Goal: Information Seeking & Learning: Compare options

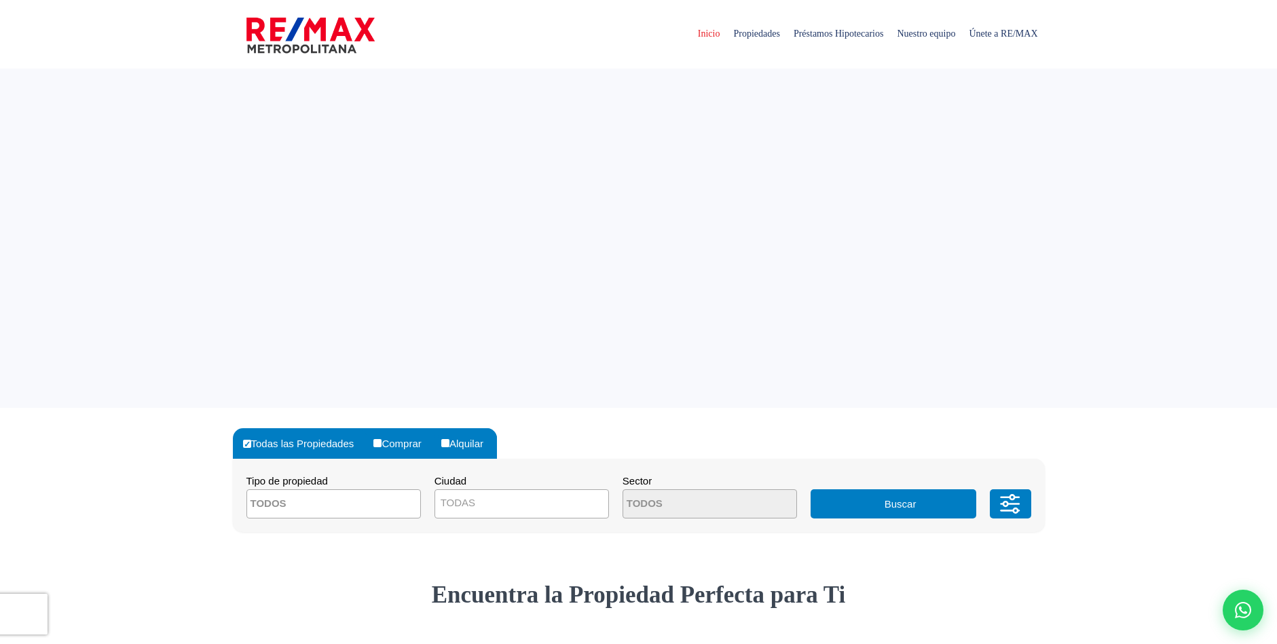
select select
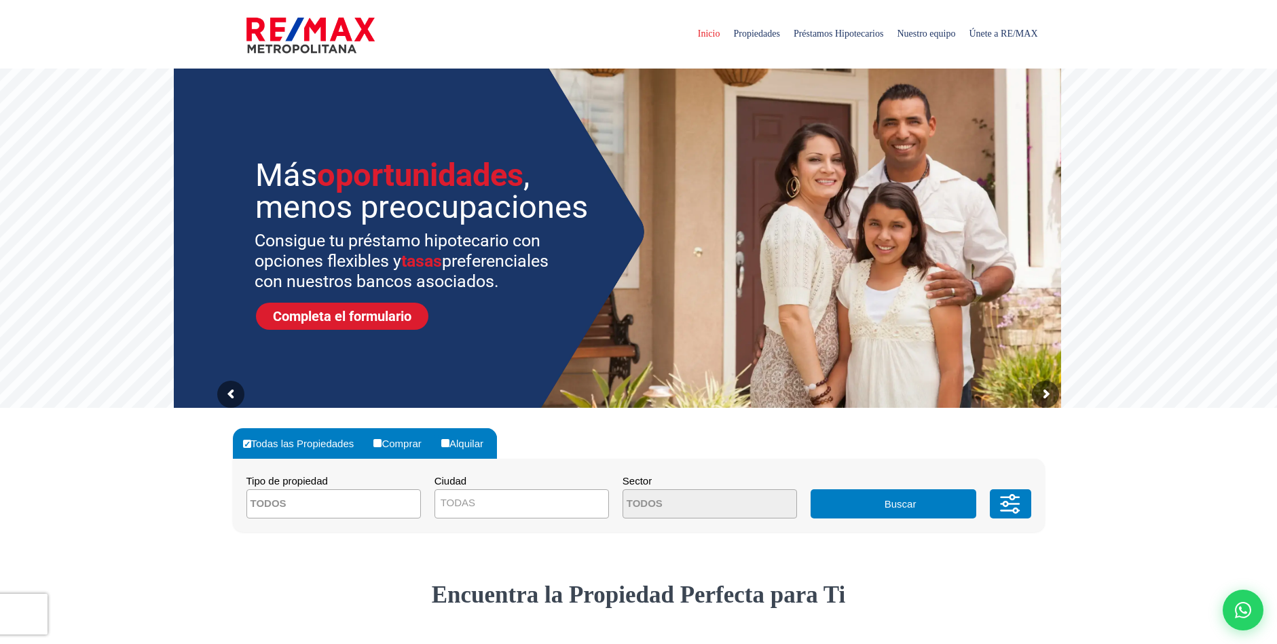
click at [449, 443] on input "Alquilar" at bounding box center [445, 443] width 8 height 8
radio input "true"
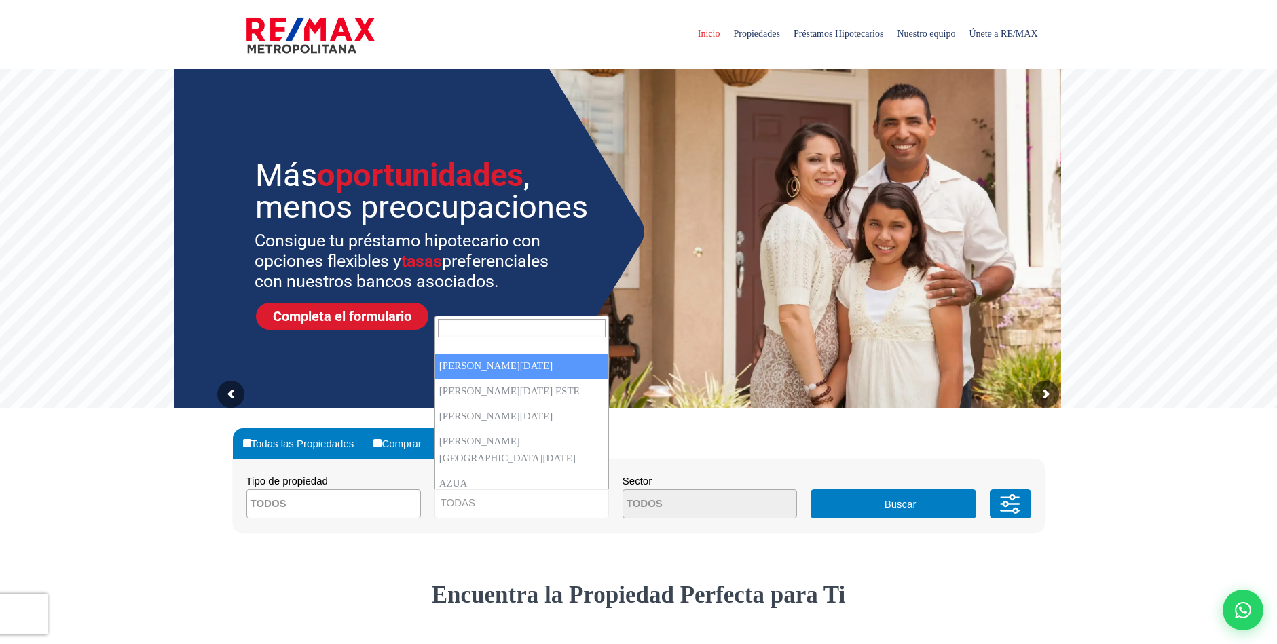
click at [532, 501] on span "TODAS" at bounding box center [521, 503] width 173 height 19
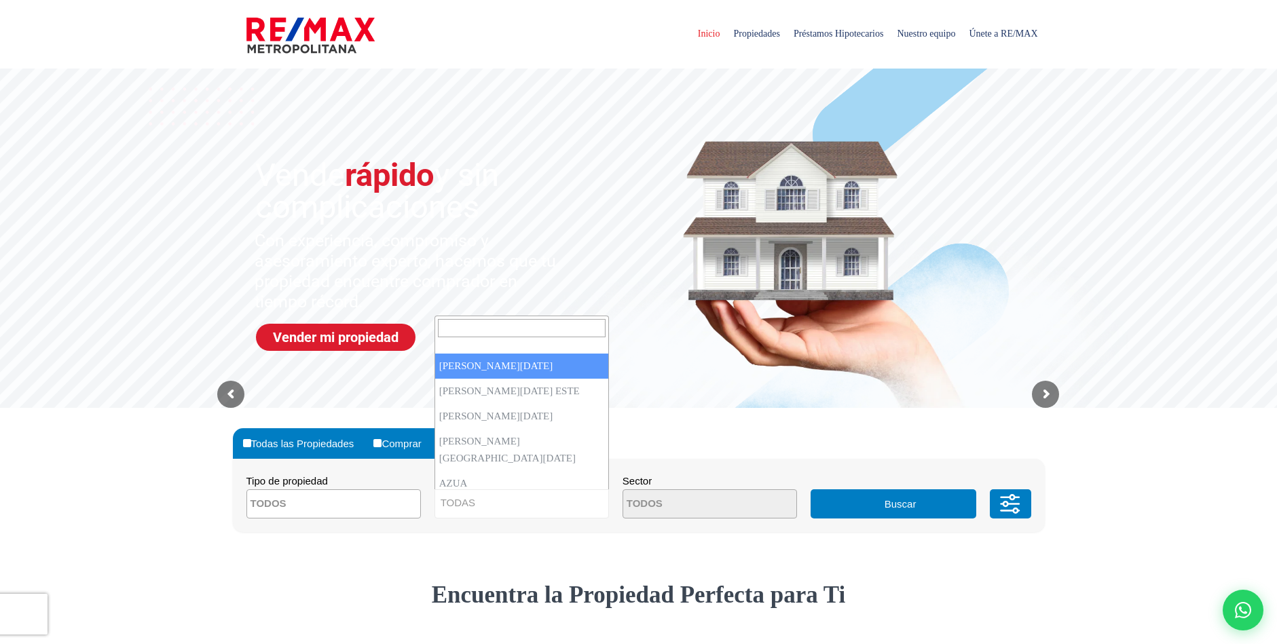
select select "1"
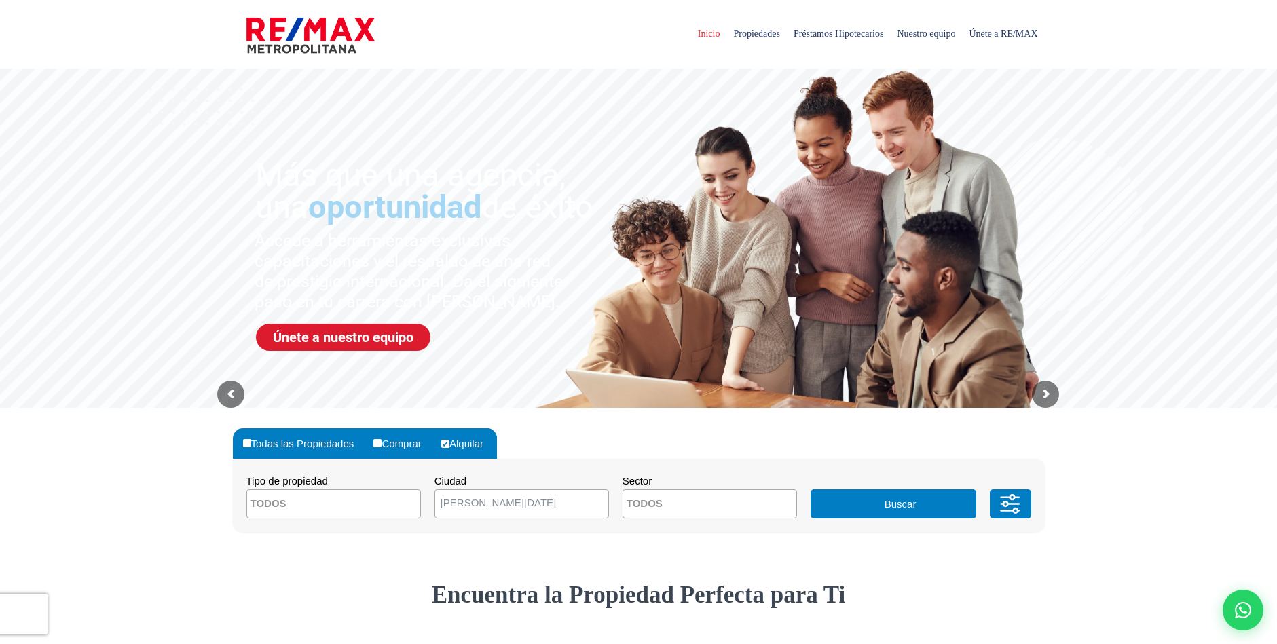
click at [902, 503] on button "Buscar" at bounding box center [894, 504] width 166 height 29
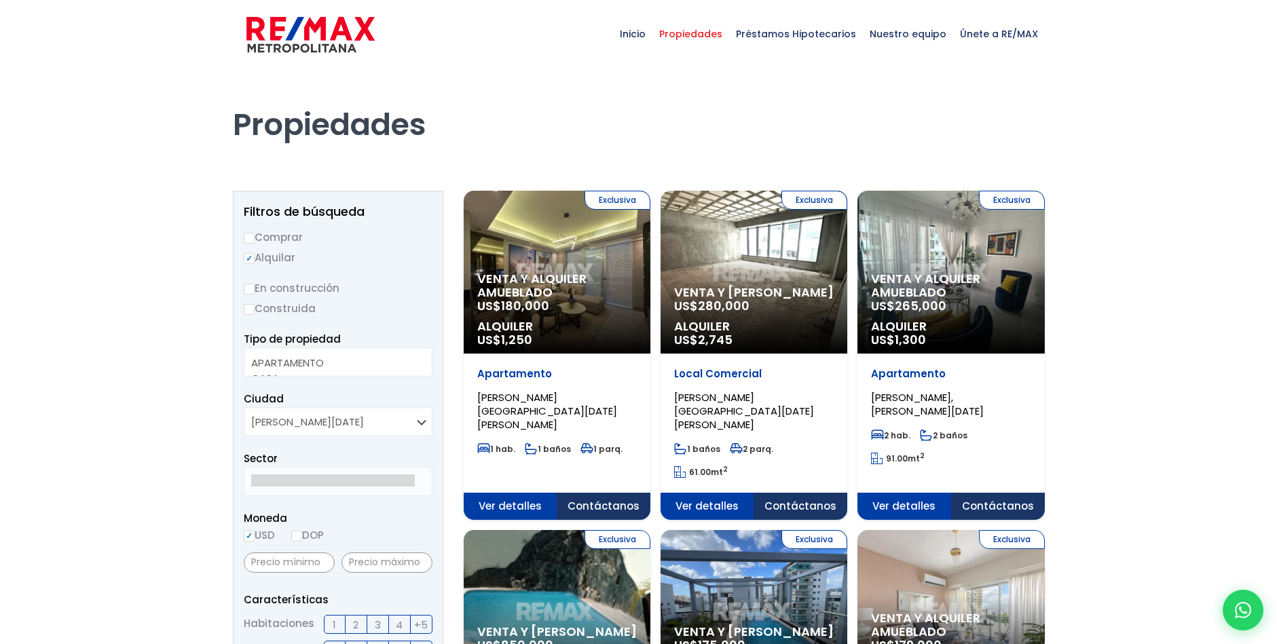
select select
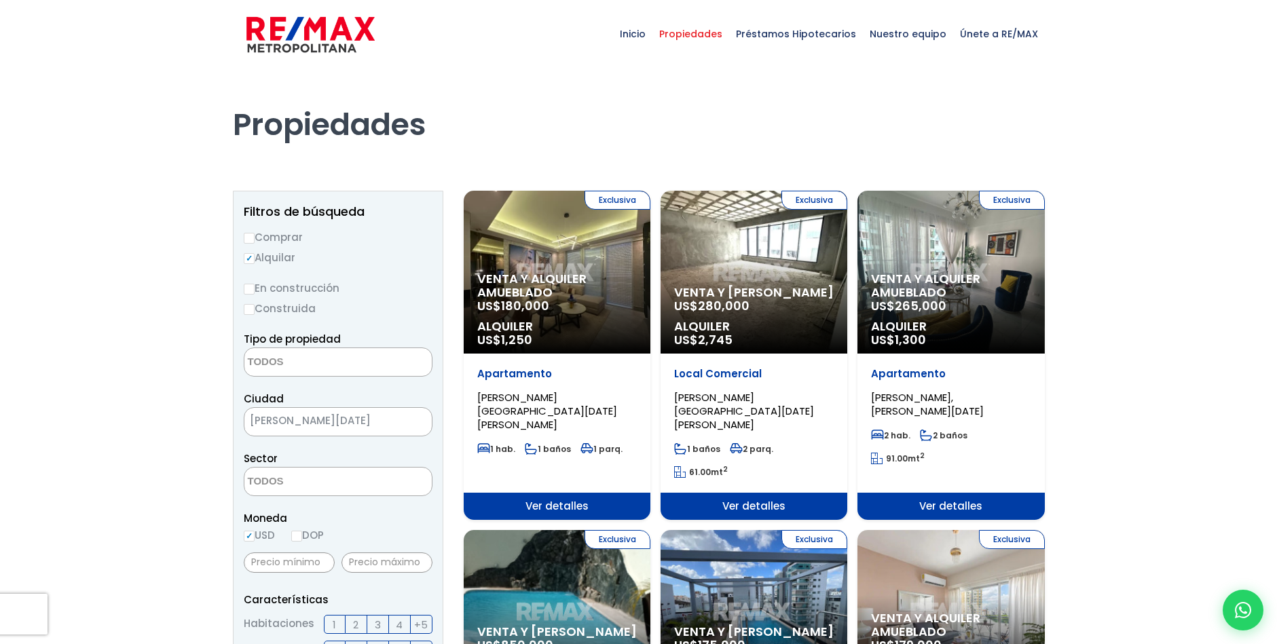
click at [249, 536] on input "USD" at bounding box center [249, 536] width 11 height 11
click at [302, 539] on input "DOP" at bounding box center [296, 536] width 11 height 11
radio input "true"
click at [292, 565] on input "text" at bounding box center [289, 563] width 91 height 20
type input "15,000"
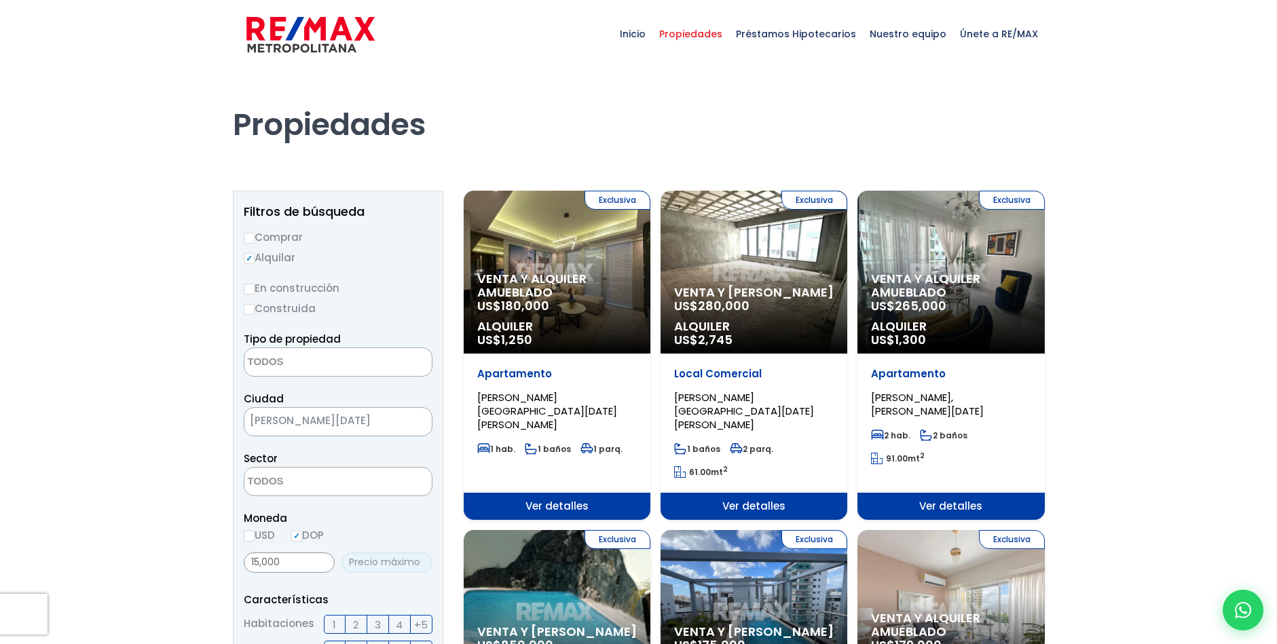
click at [369, 564] on input "text" at bounding box center [387, 563] width 91 height 20
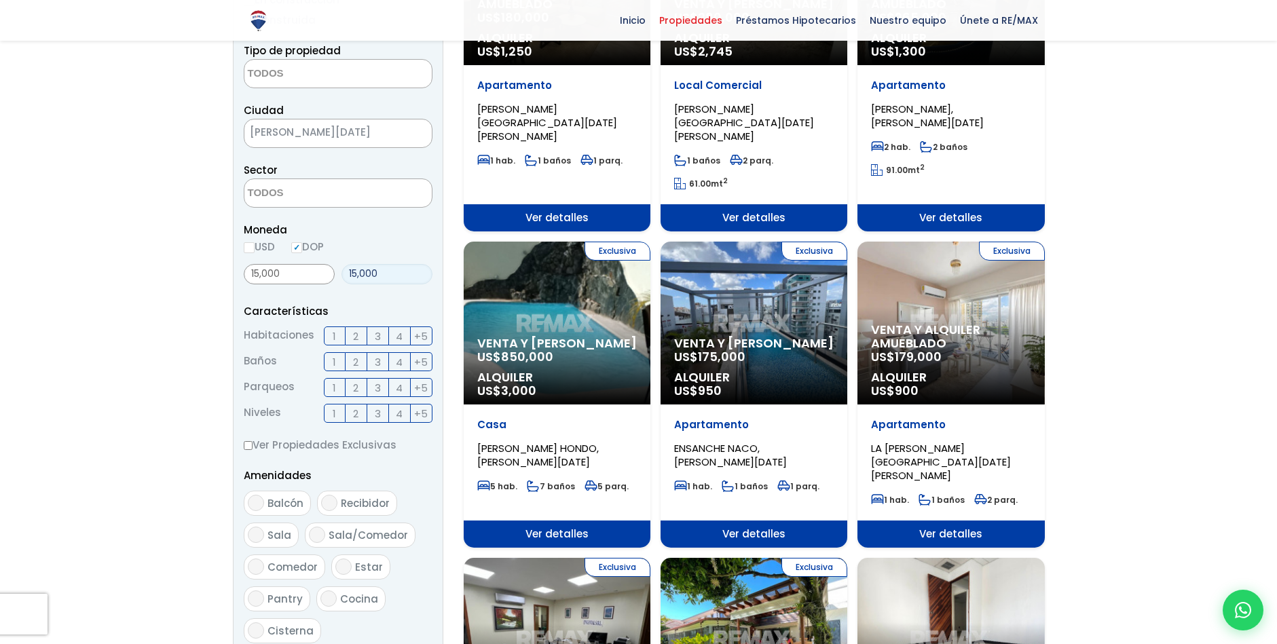
scroll to position [290, 0]
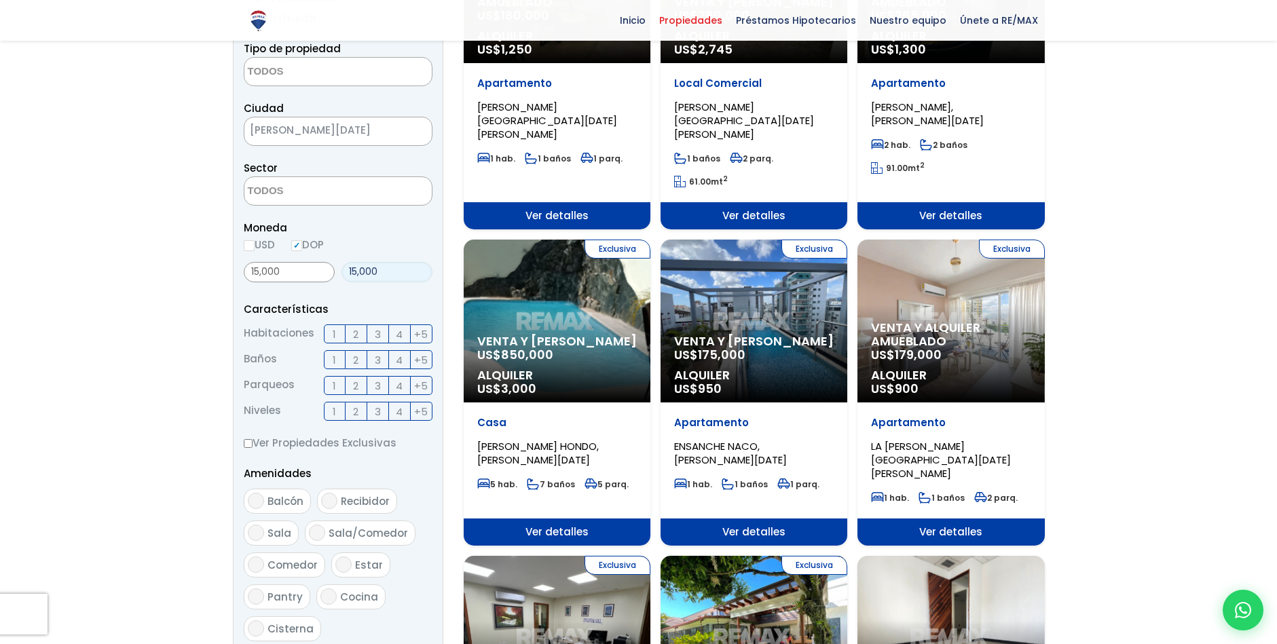
type input "15,000"
click at [337, 330] on label "1" at bounding box center [335, 334] width 22 height 19
click at [0, 0] on input "1" at bounding box center [0, 0] width 0 height 0
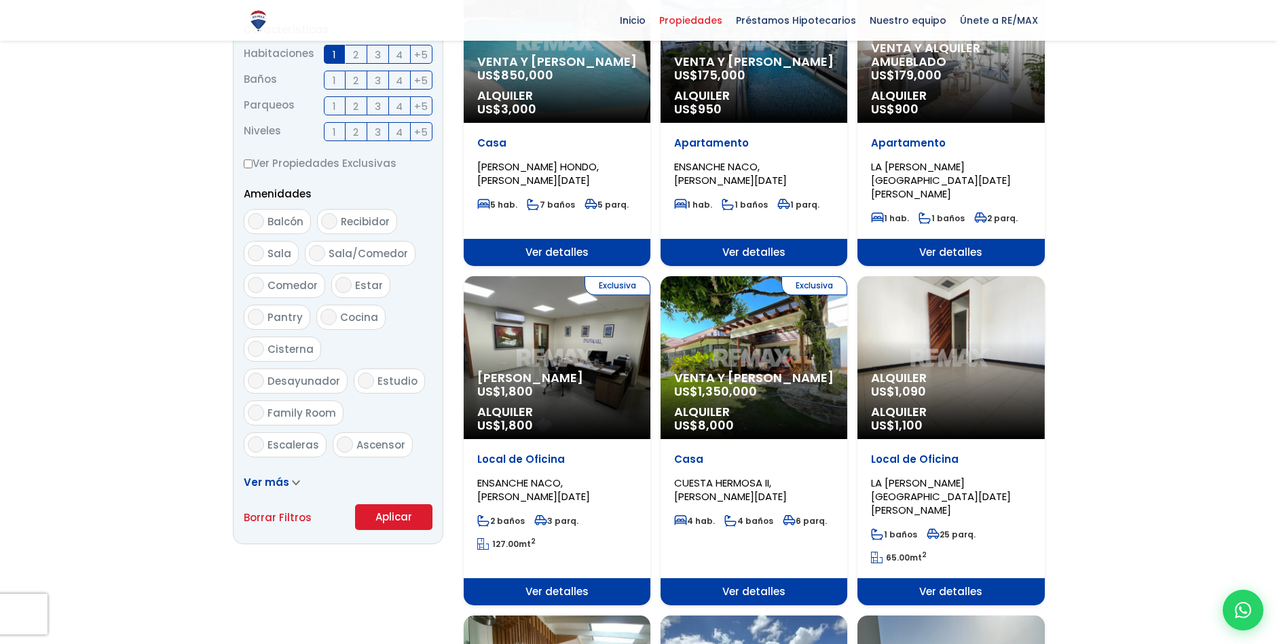
scroll to position [580, 0]
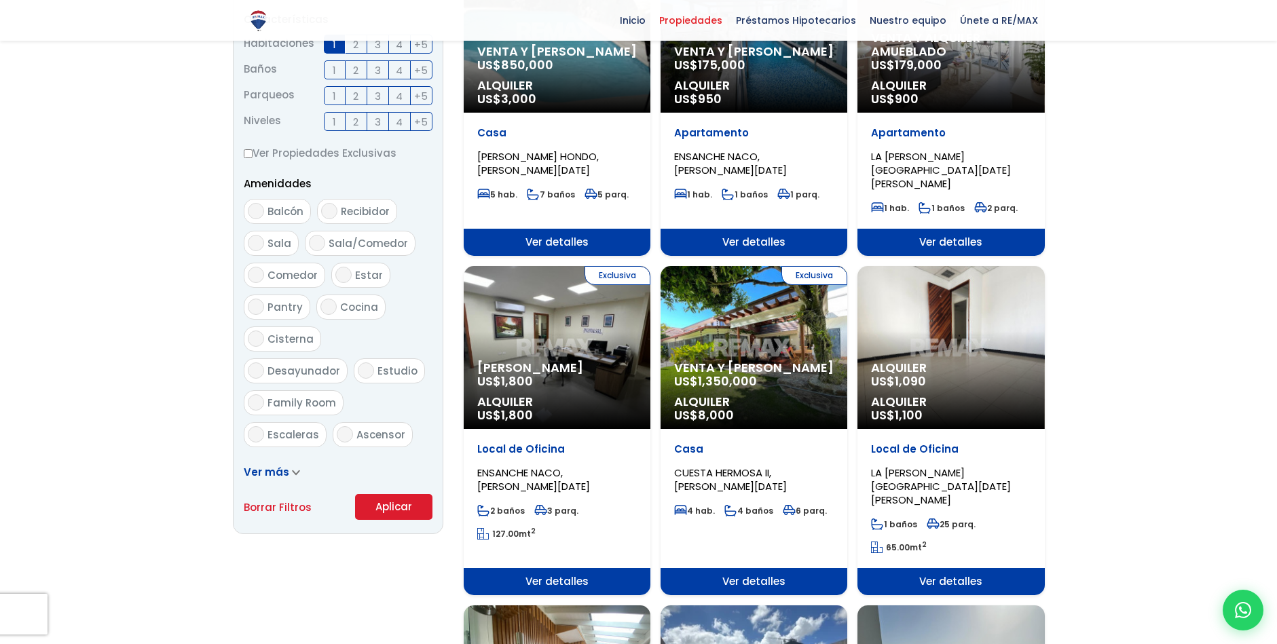
click at [383, 500] on button "Aplicar" at bounding box center [393, 507] width 77 height 26
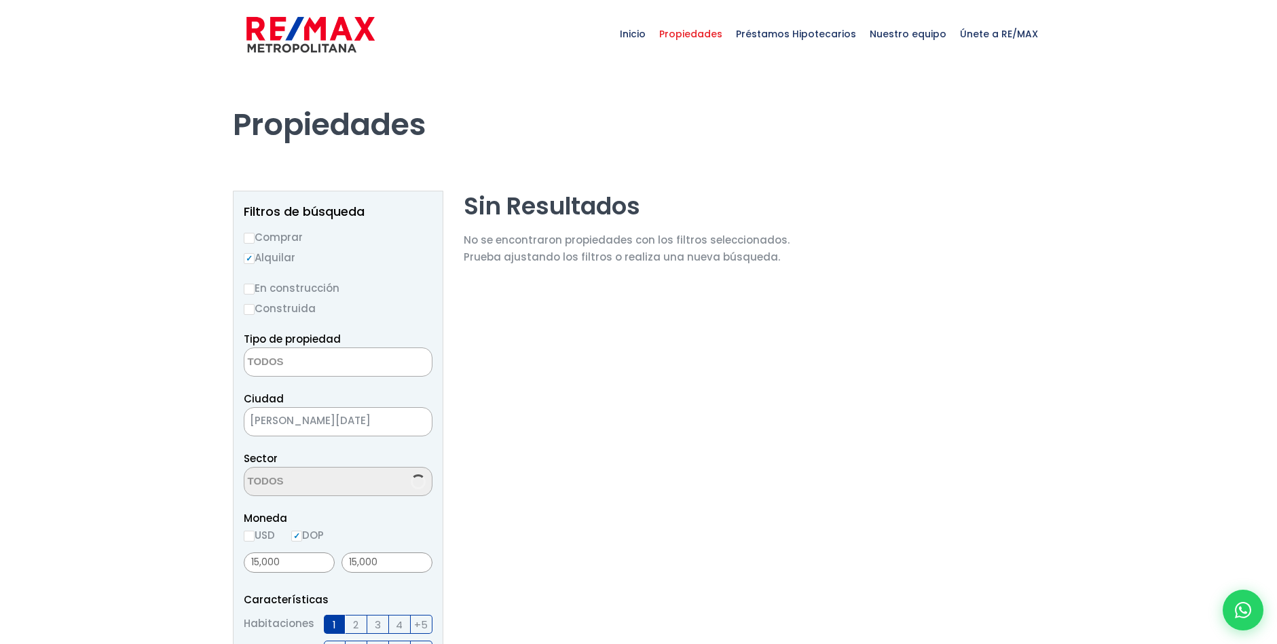
select select
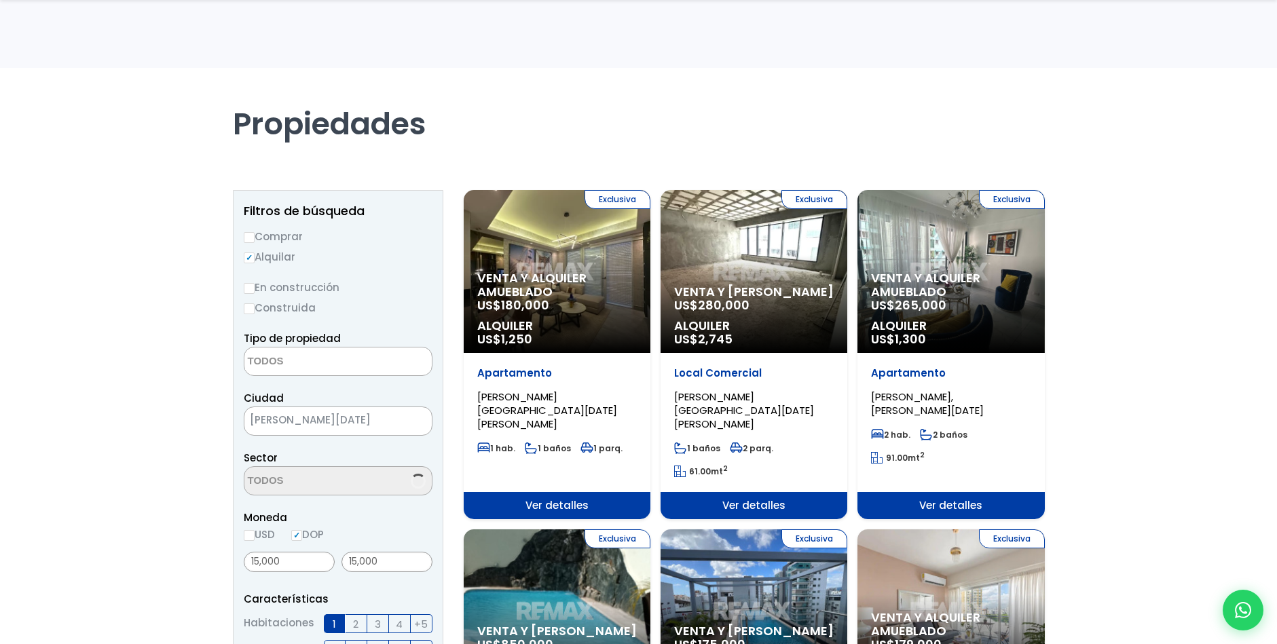
select select
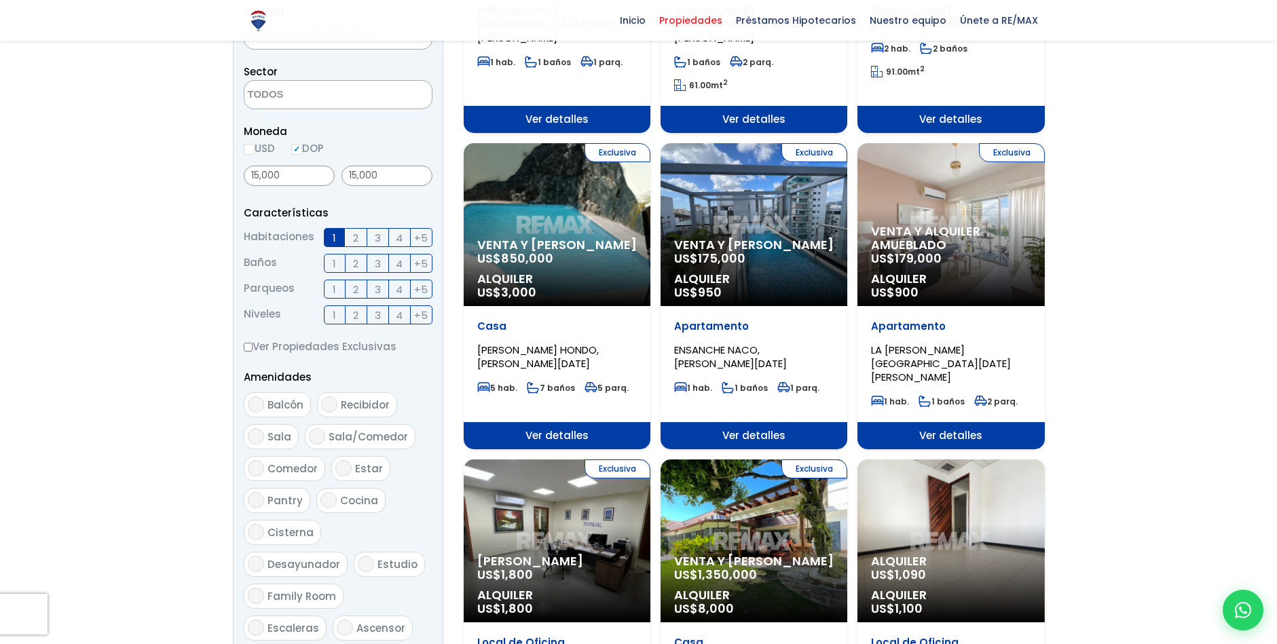
scroll to position [483, 0]
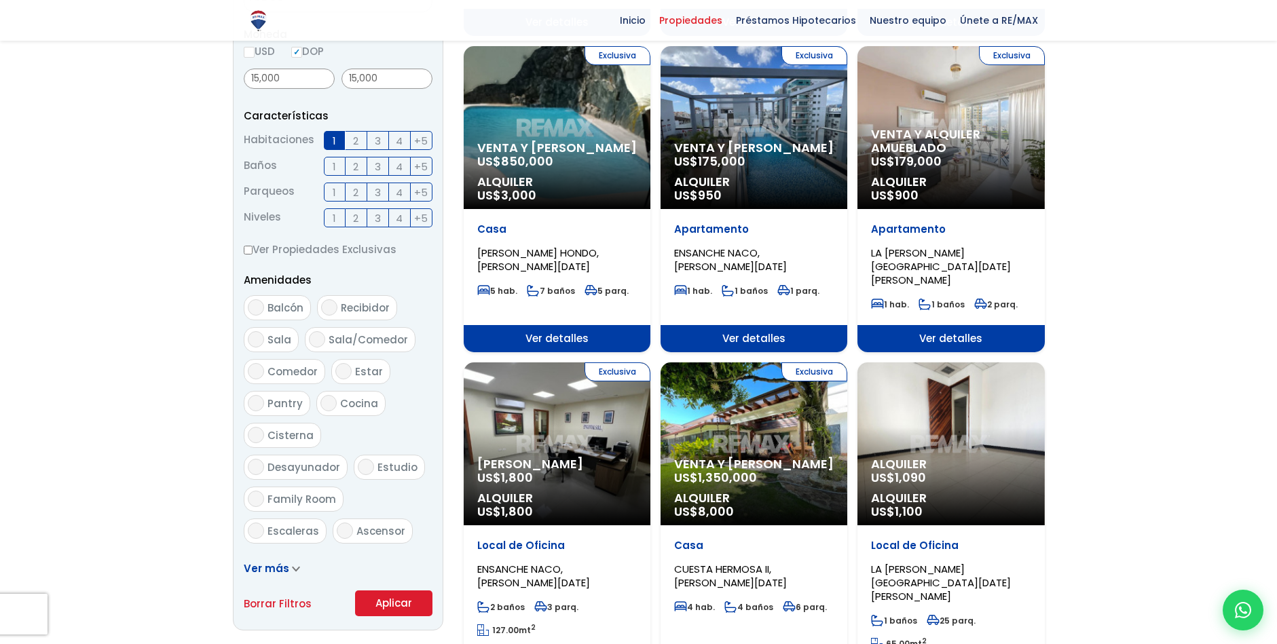
click at [287, 569] on link "Ver más" at bounding box center [272, 569] width 56 height 14
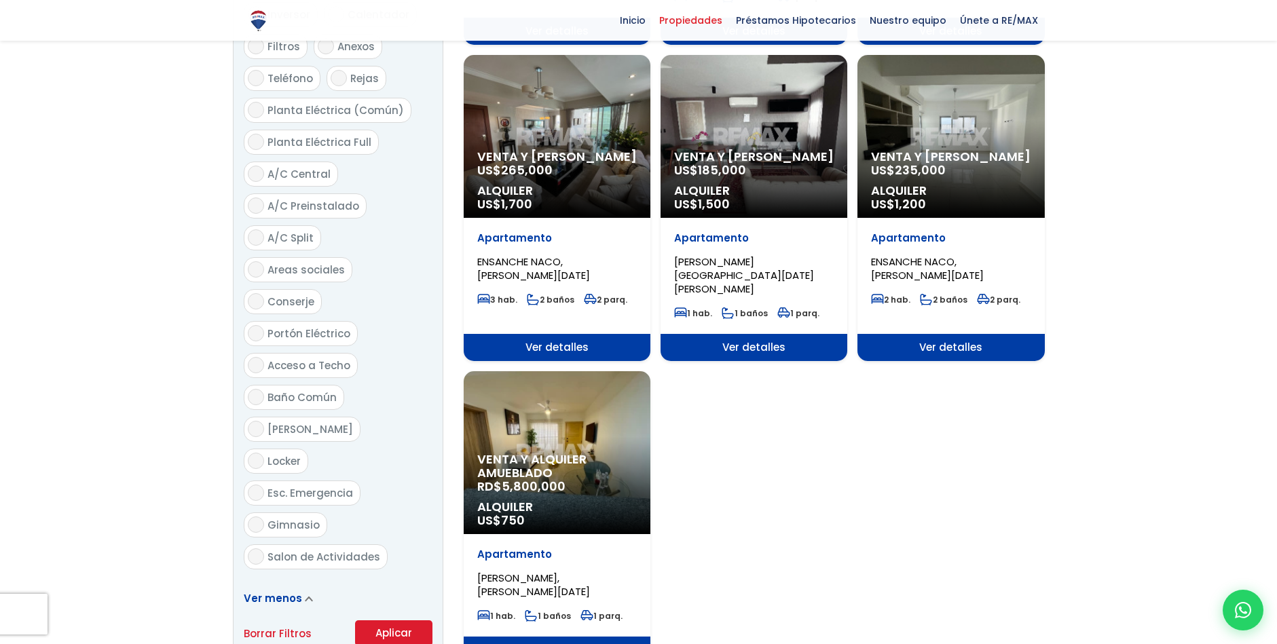
scroll to position [1450, 0]
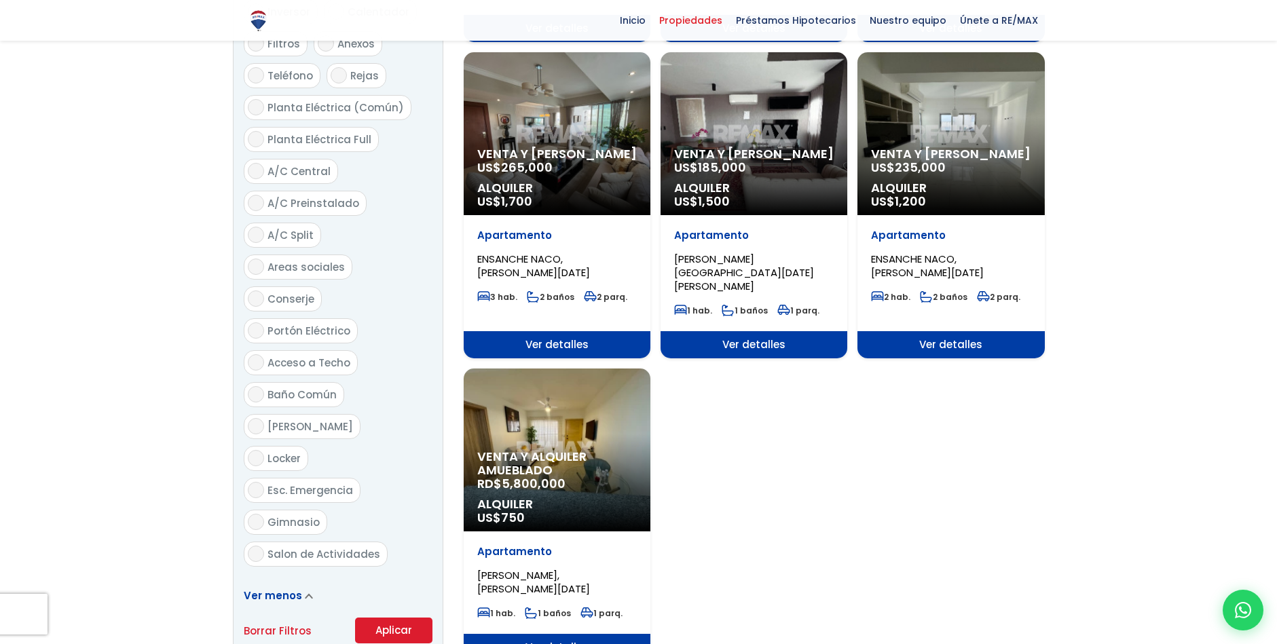
click at [389, 618] on button "Aplicar" at bounding box center [393, 631] width 77 height 26
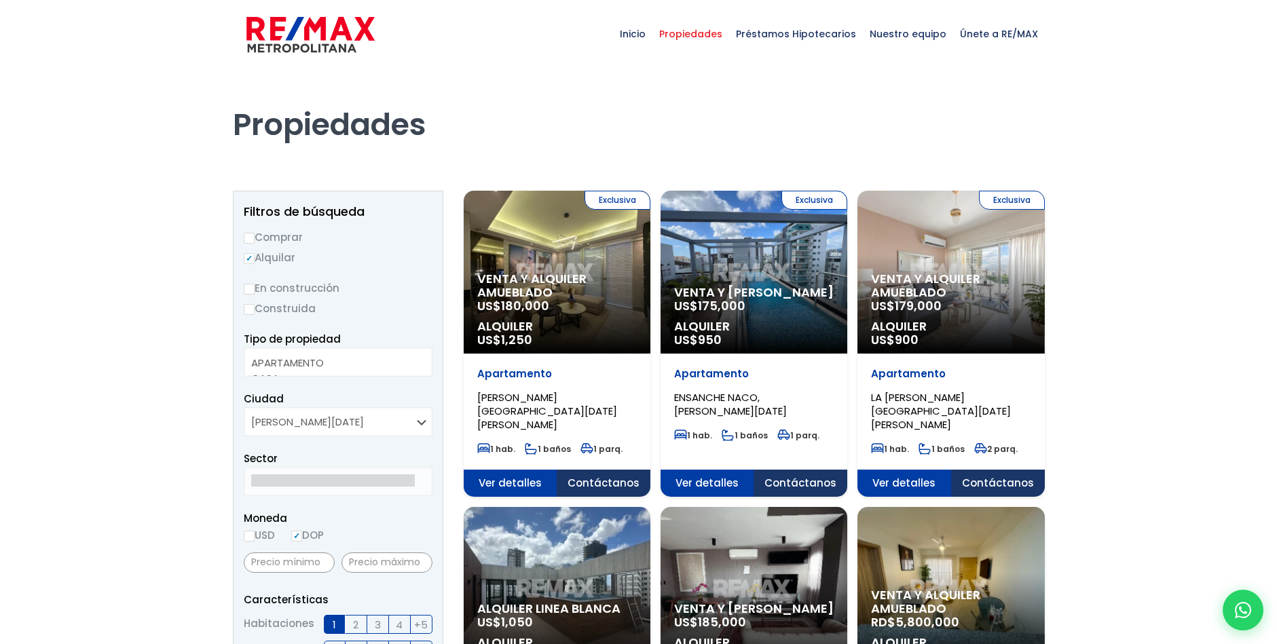
select select
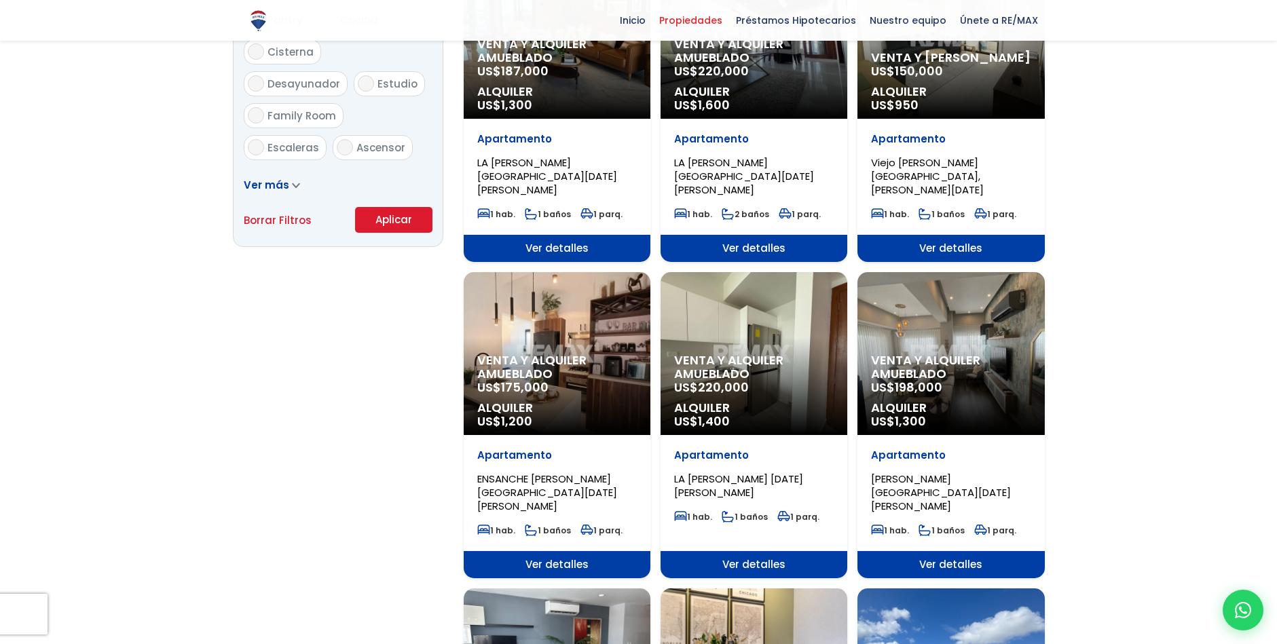
scroll to position [870, 0]
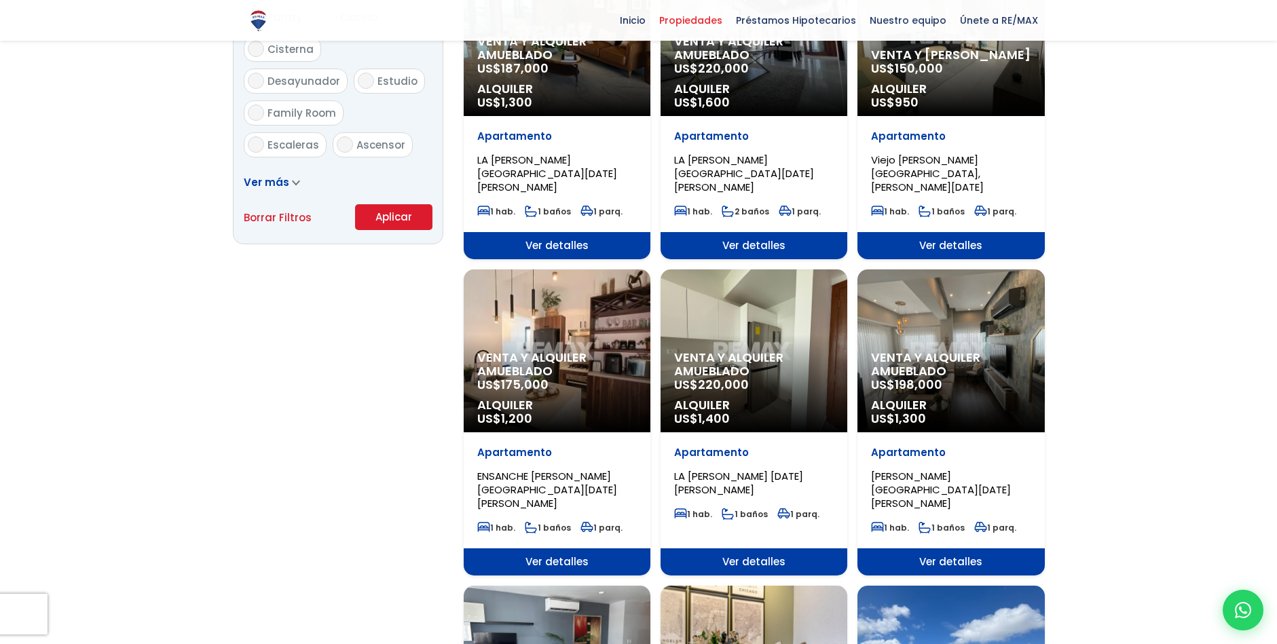
click at [400, 210] on button "Aplicar" at bounding box center [393, 217] width 77 height 26
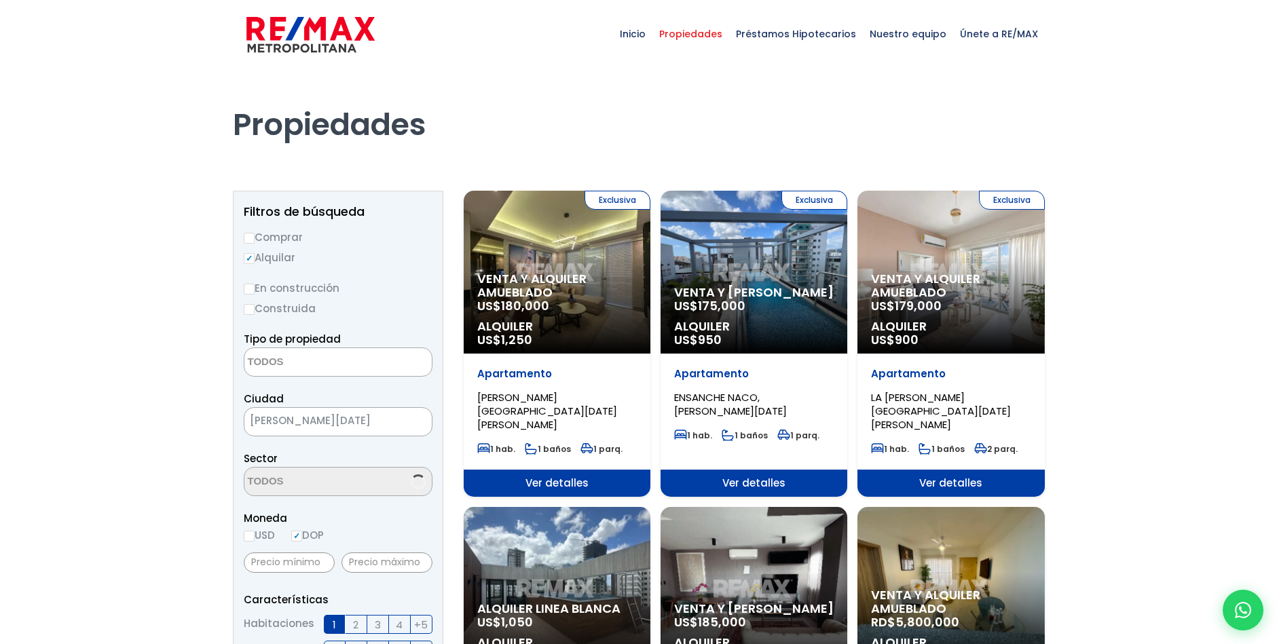
select select
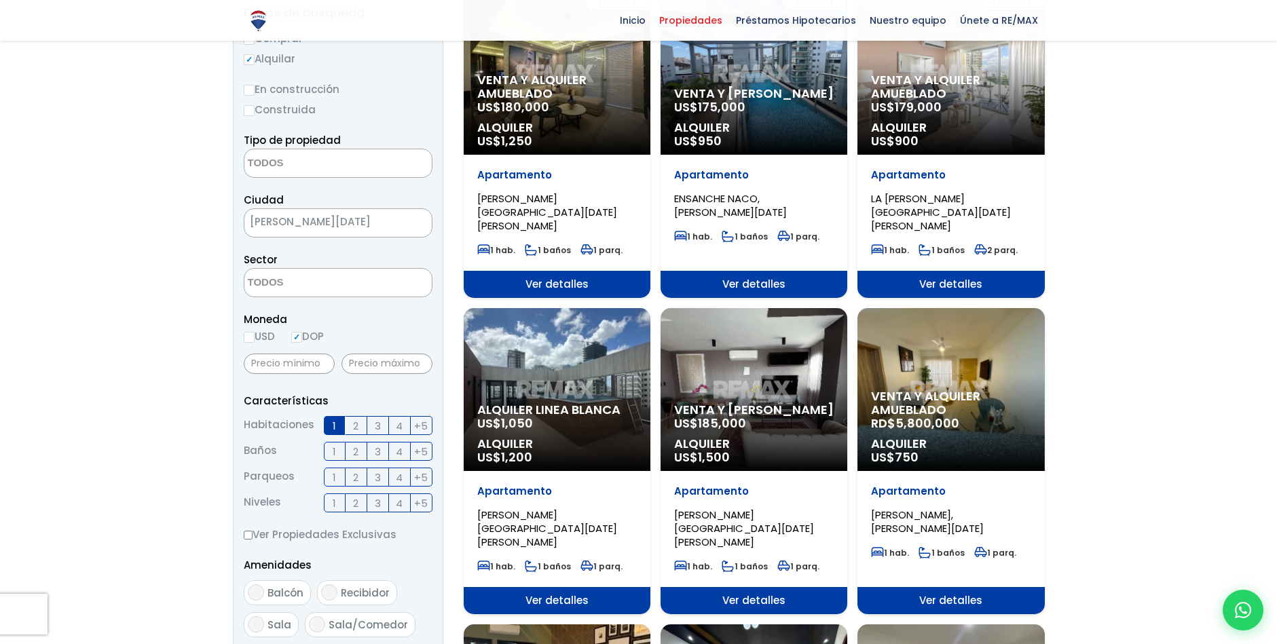
scroll to position [194, 0]
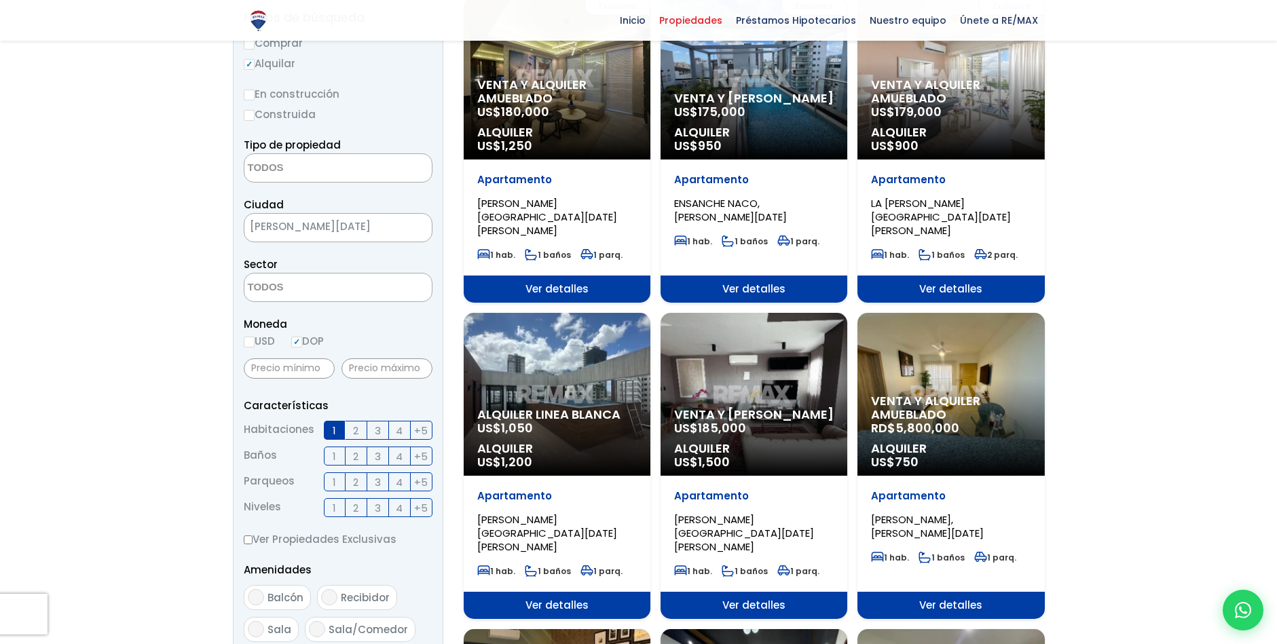
click at [293, 341] on input "DOP" at bounding box center [296, 342] width 11 height 11
click at [267, 367] on input "text" at bounding box center [289, 368] width 91 height 20
type input "15,000"
click at [354, 368] on input "text" at bounding box center [387, 368] width 91 height 20
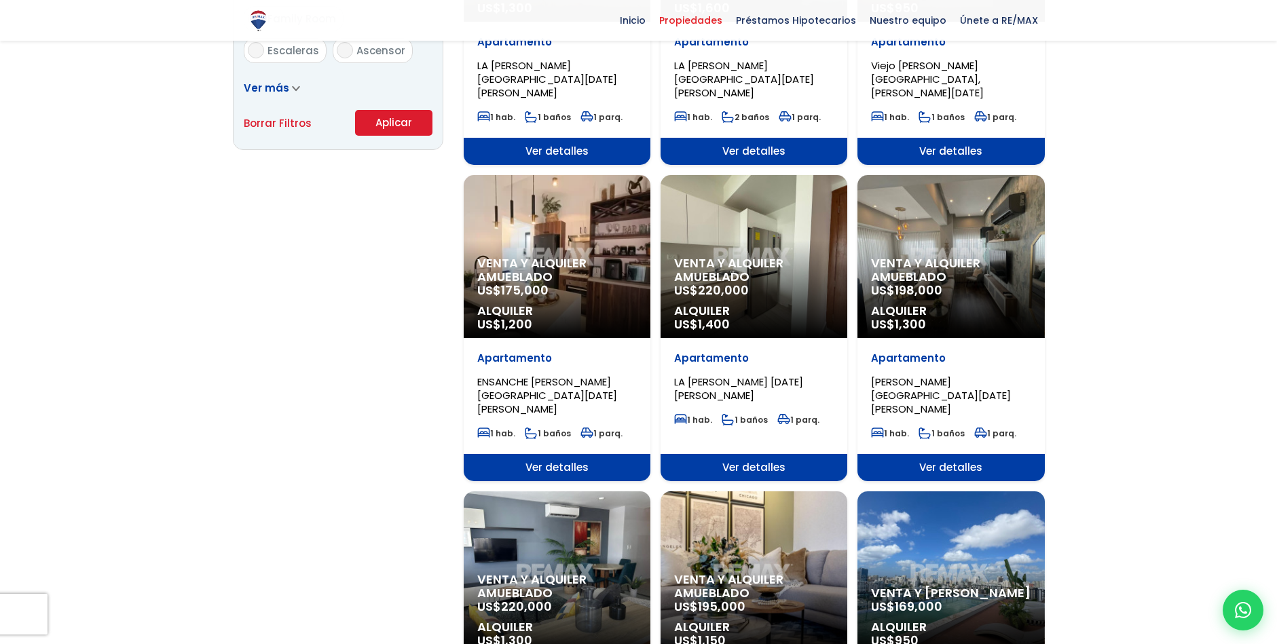
scroll to position [966, 0]
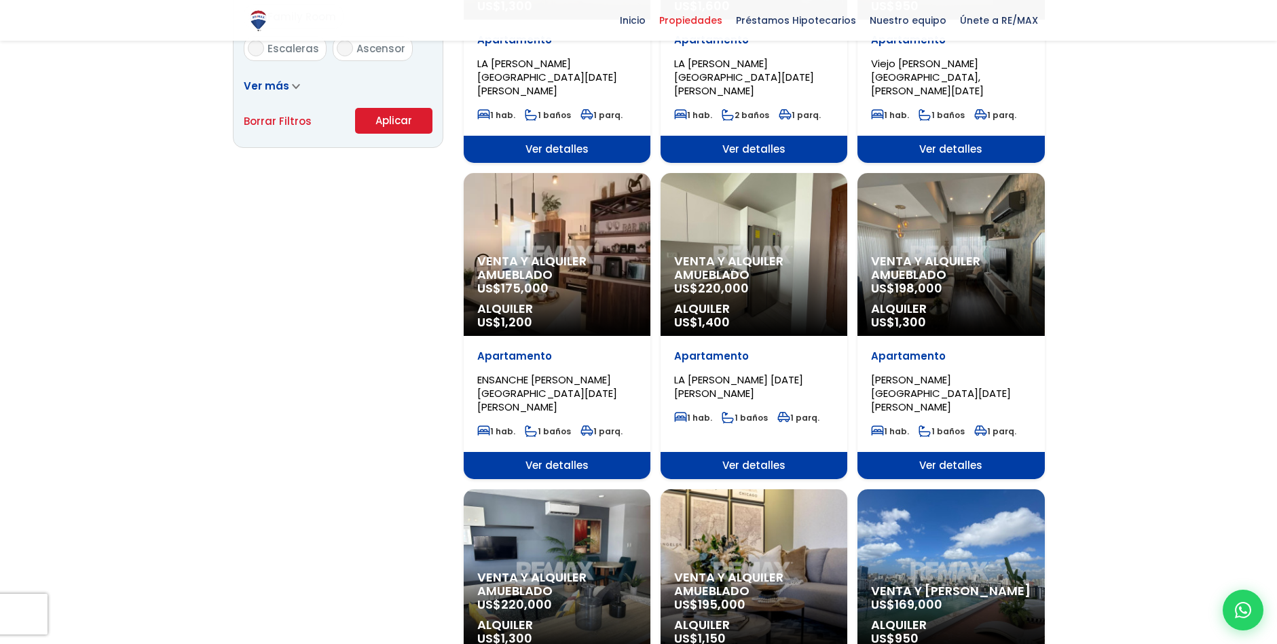
type input "15,000"
click at [396, 119] on button "Aplicar" at bounding box center [393, 121] width 77 height 26
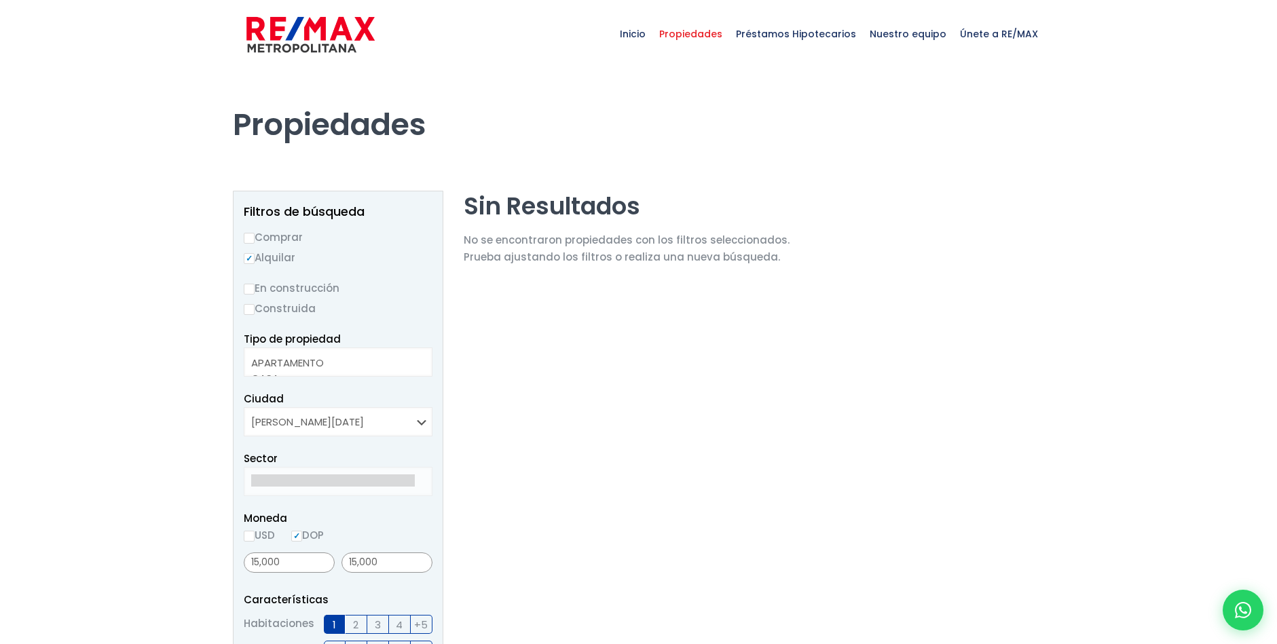
select select
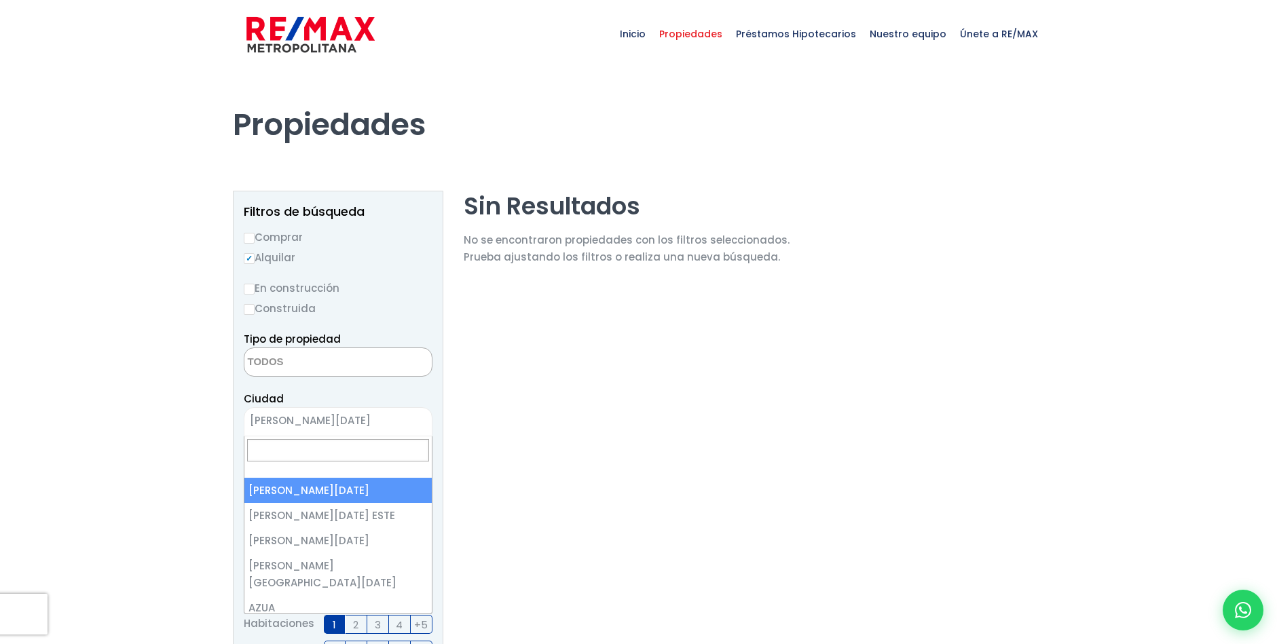
click at [346, 423] on span "[PERSON_NAME][DATE]" at bounding box center [320, 420] width 153 height 19
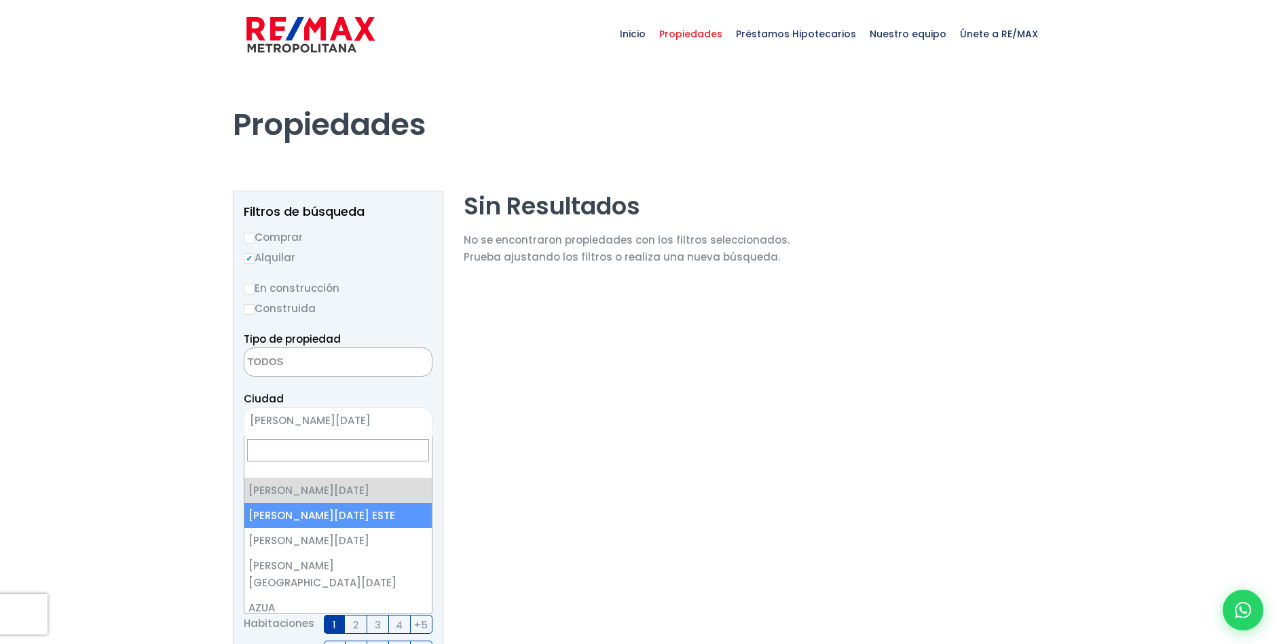
select select "148"
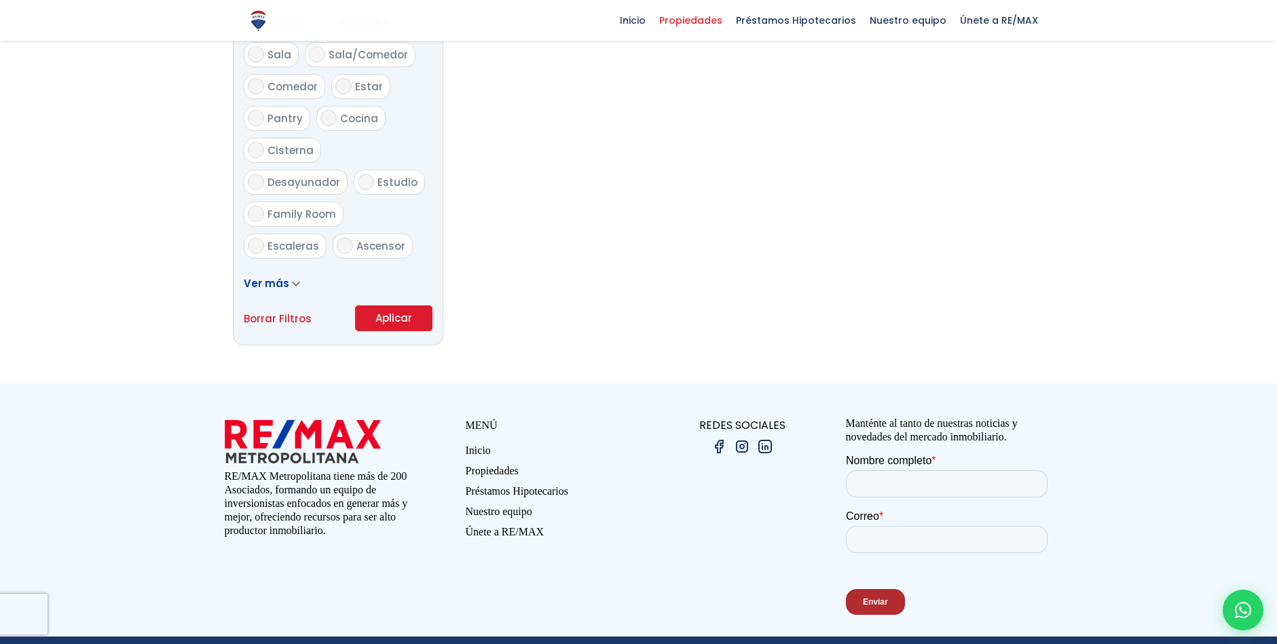
scroll to position [773, 0]
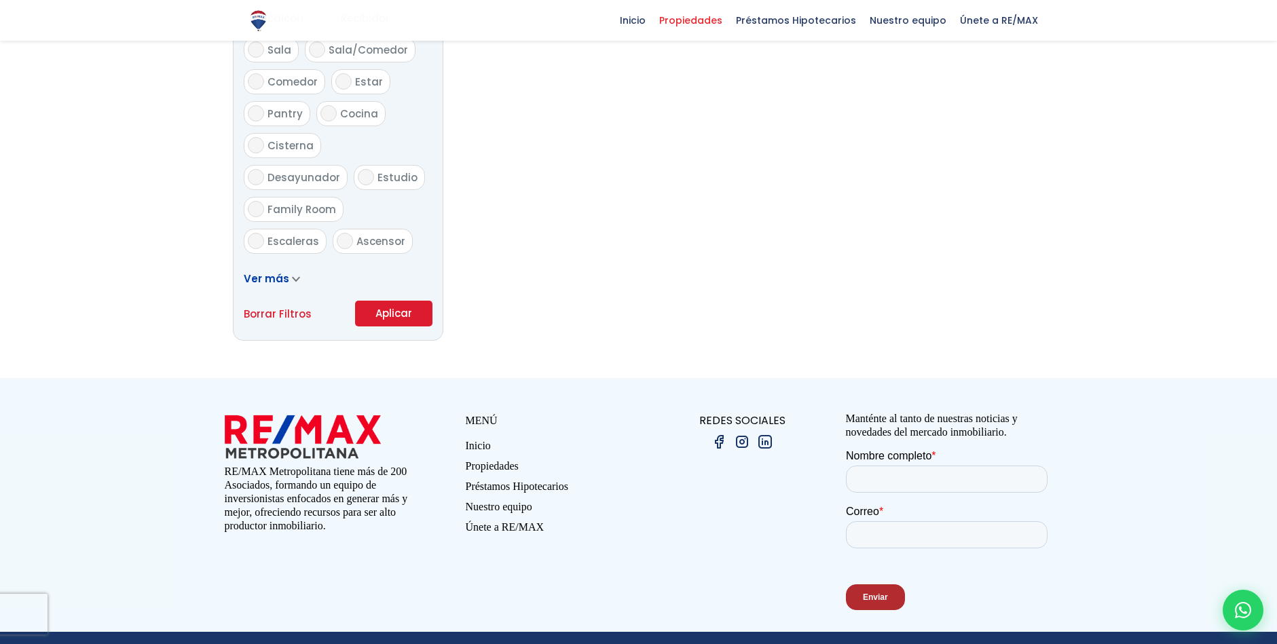
click at [386, 312] on button "Aplicar" at bounding box center [393, 314] width 77 height 26
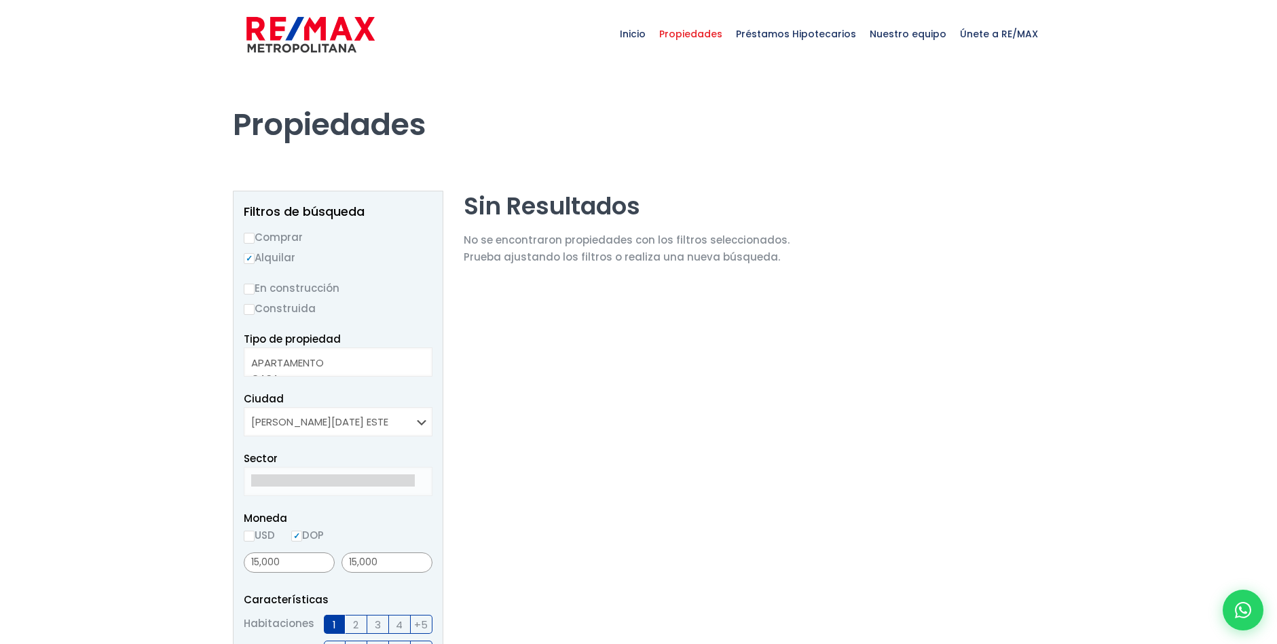
select select
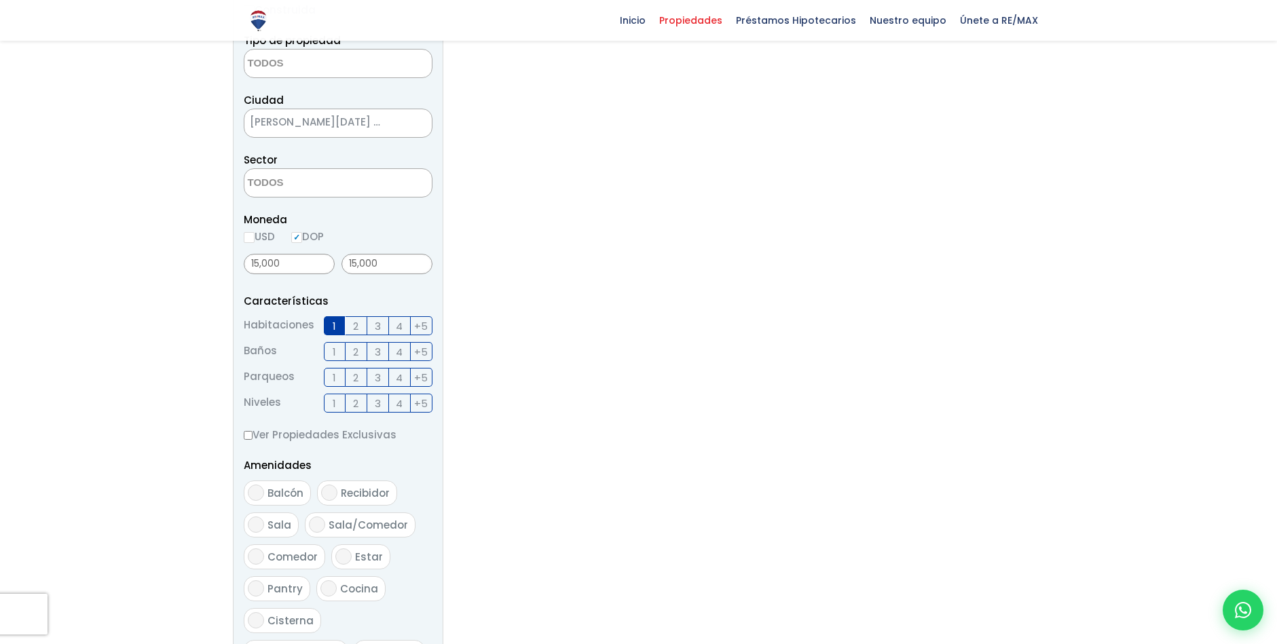
scroll to position [290, 0]
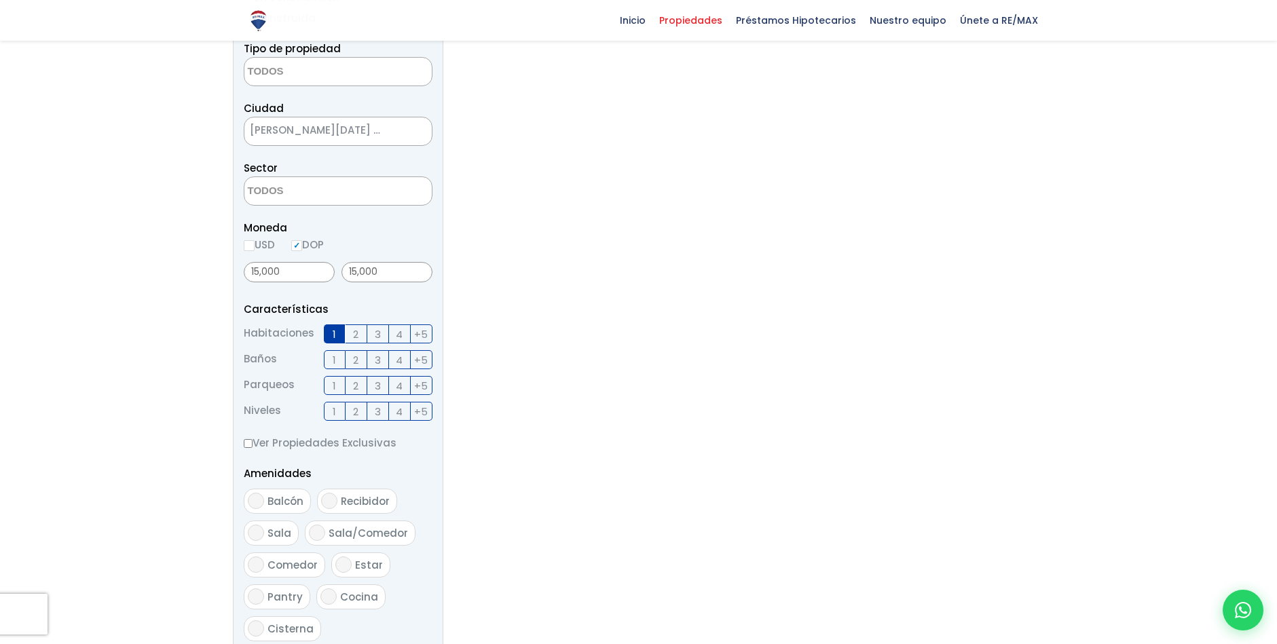
click at [350, 129] on span "[PERSON_NAME][DATE] ESTE" at bounding box center [320, 130] width 153 height 19
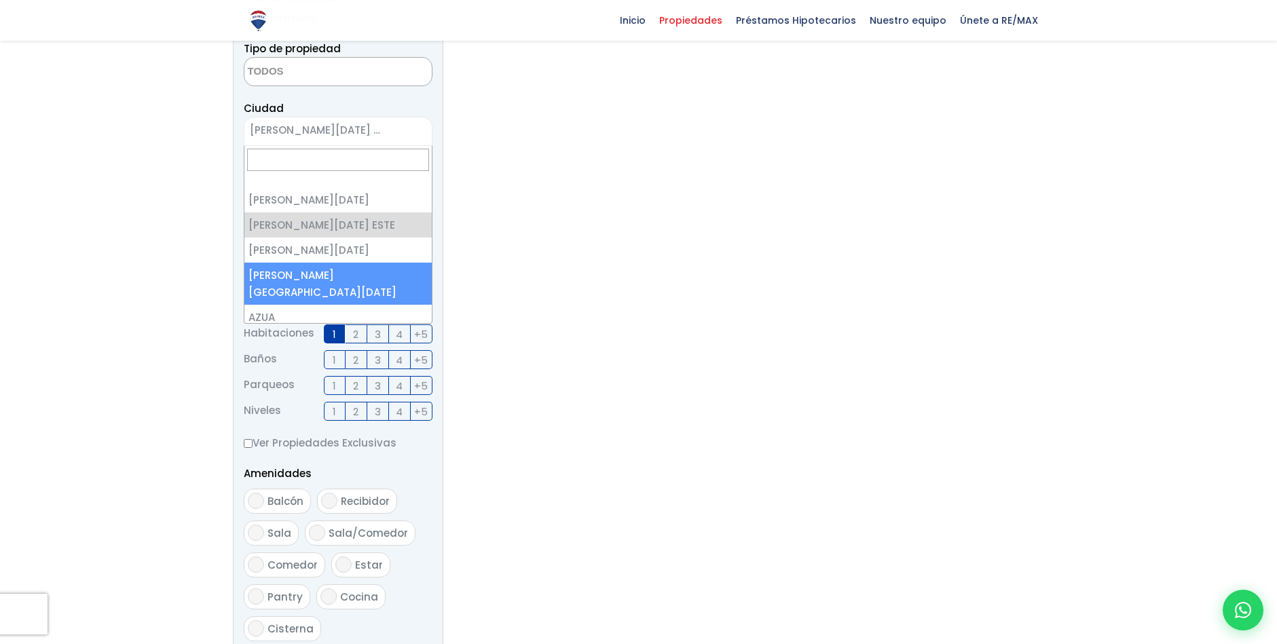
select select "150"
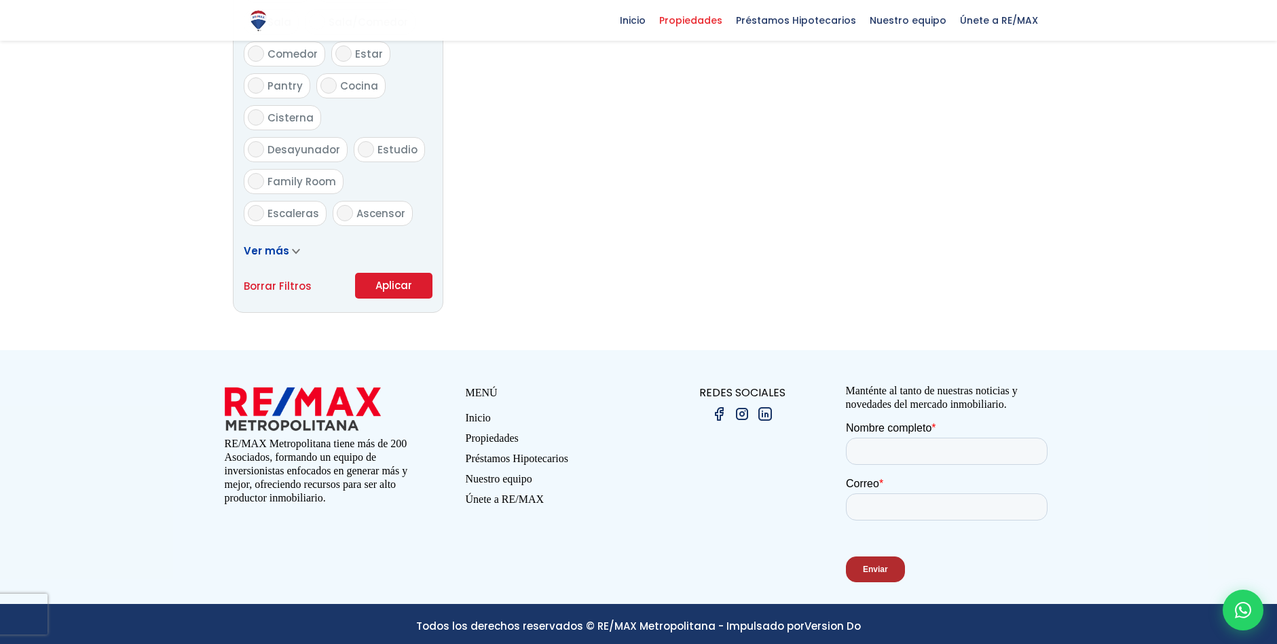
scroll to position [809, 0]
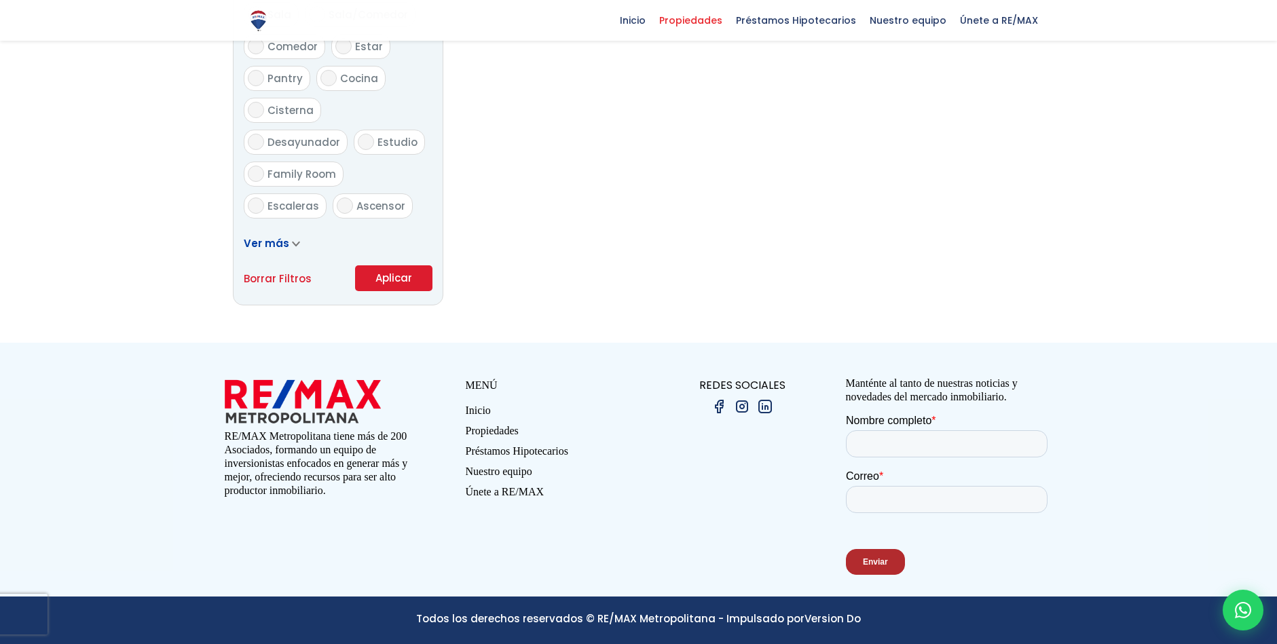
click at [371, 275] on button "Aplicar" at bounding box center [393, 278] width 77 height 26
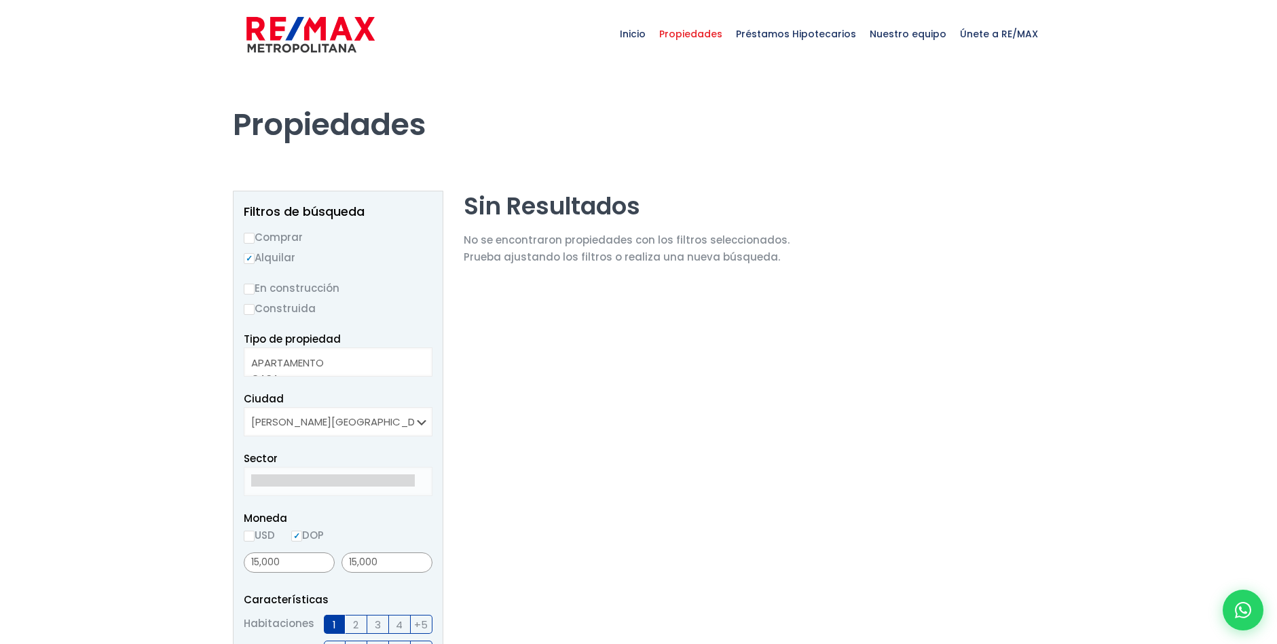
select select
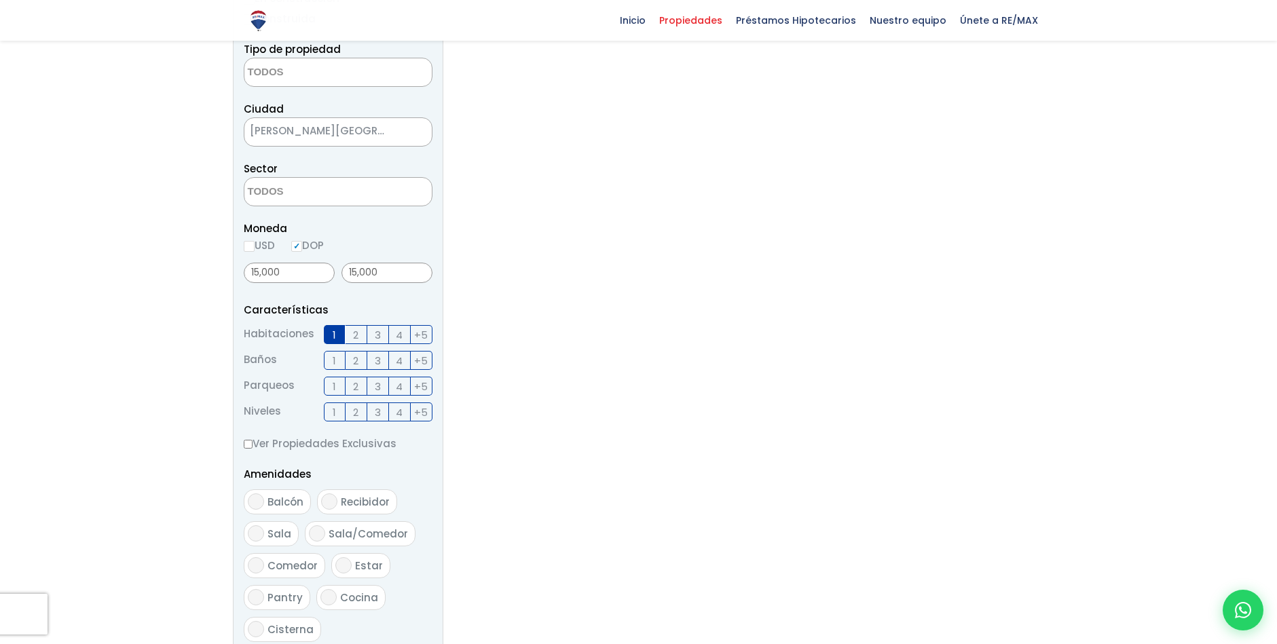
scroll to position [290, 0]
click at [347, 134] on span "[PERSON_NAME][GEOGRAPHIC_DATA][DATE]" at bounding box center [320, 130] width 153 height 19
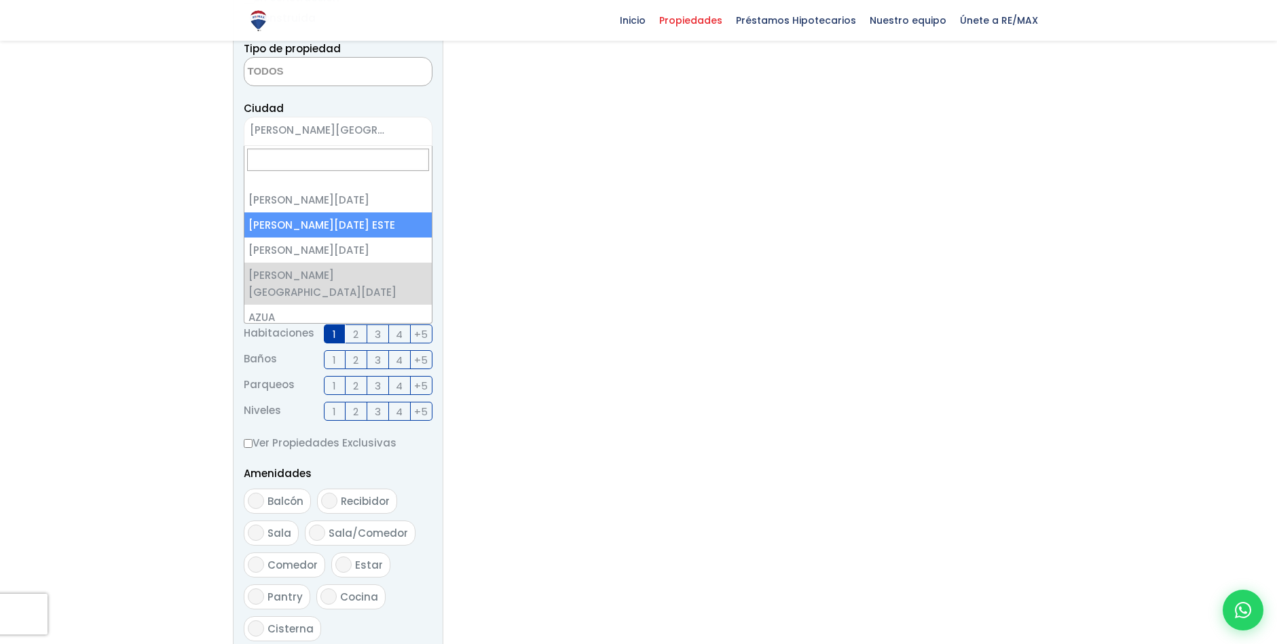
select select "148"
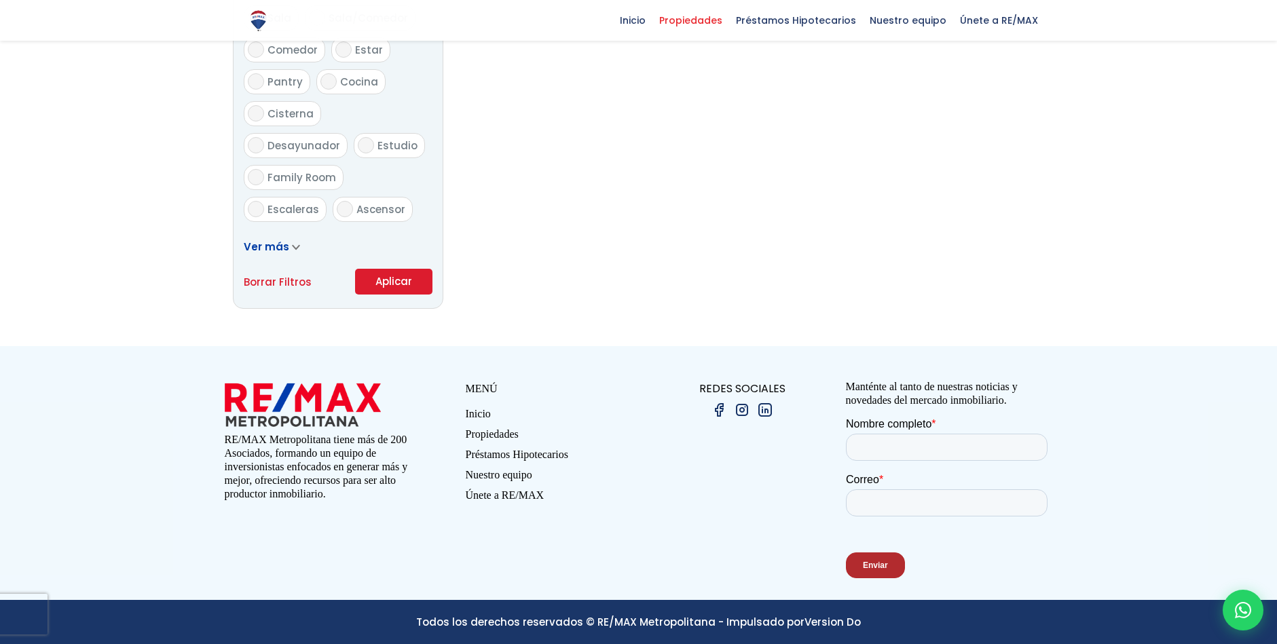
scroll to position [809, 0]
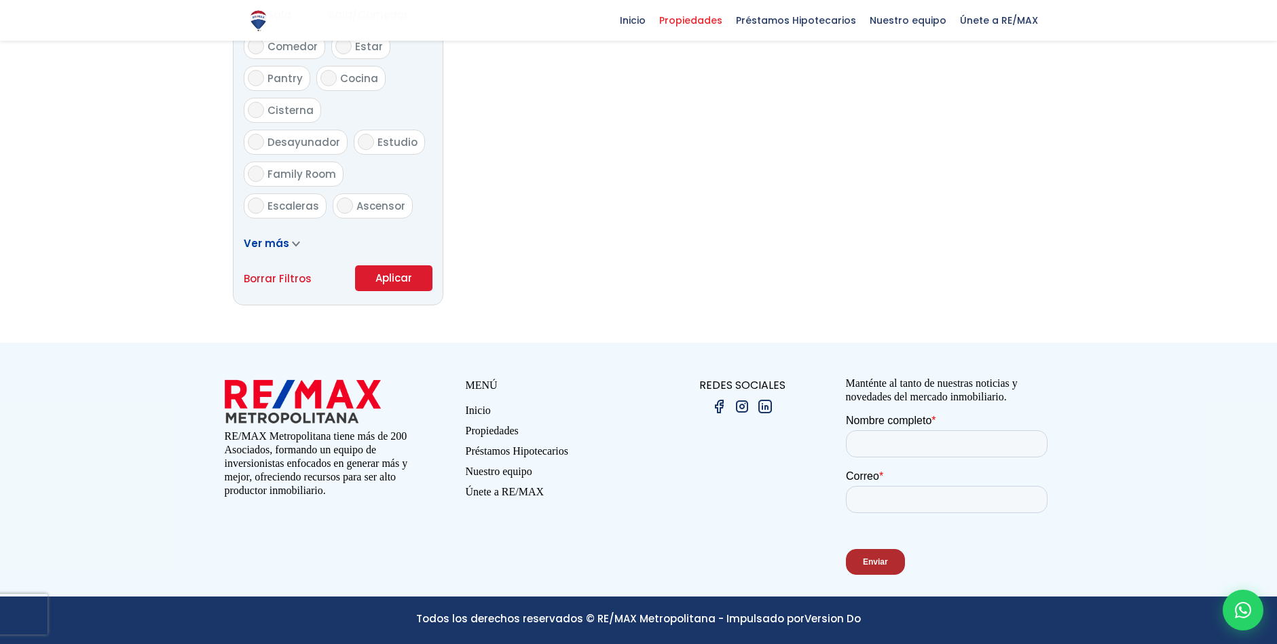
click at [372, 273] on button "Aplicar" at bounding box center [393, 278] width 77 height 26
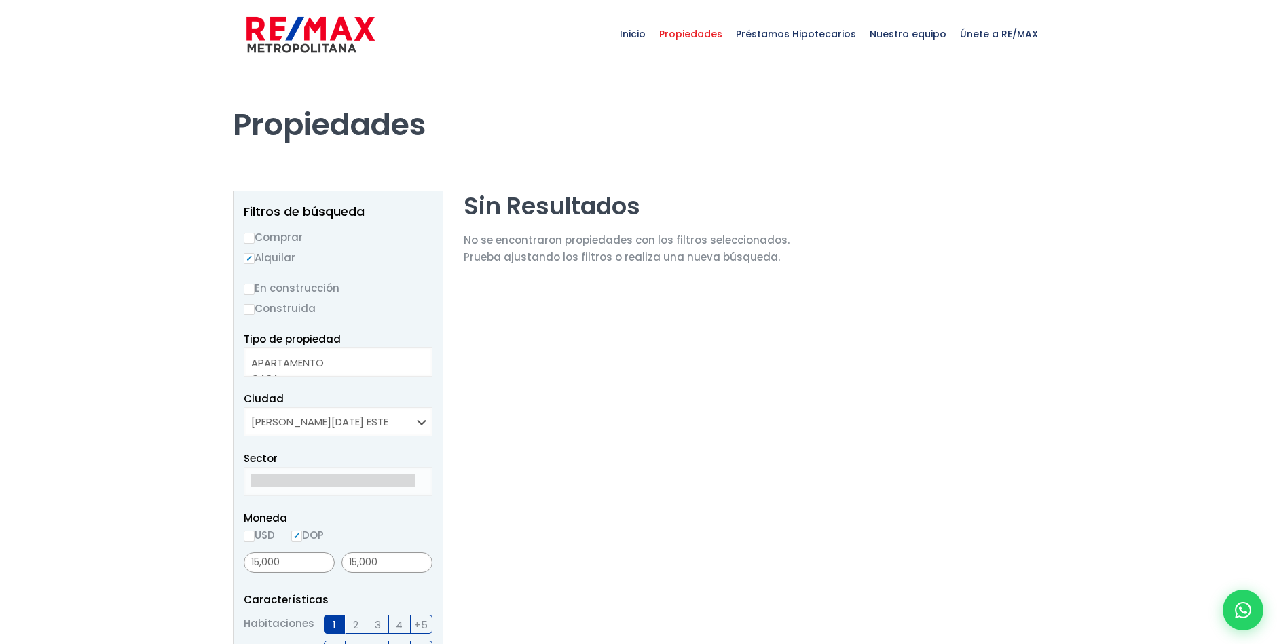
select select
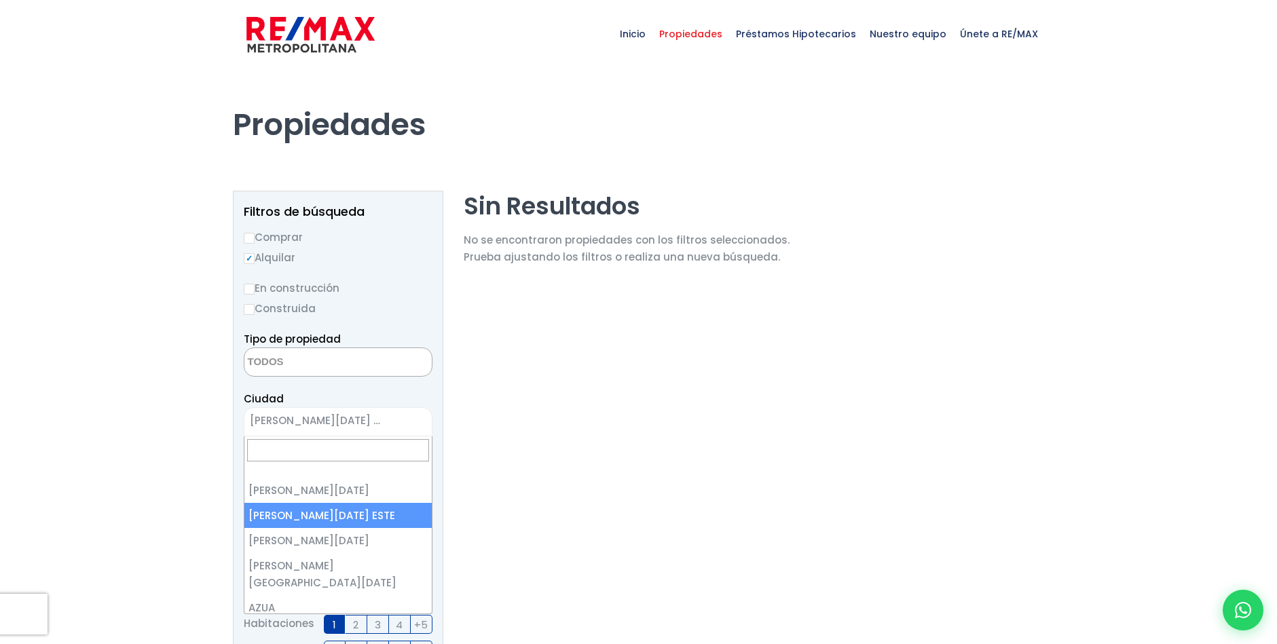
click at [324, 422] on span "[PERSON_NAME][DATE] ESTE" at bounding box center [320, 420] width 153 height 19
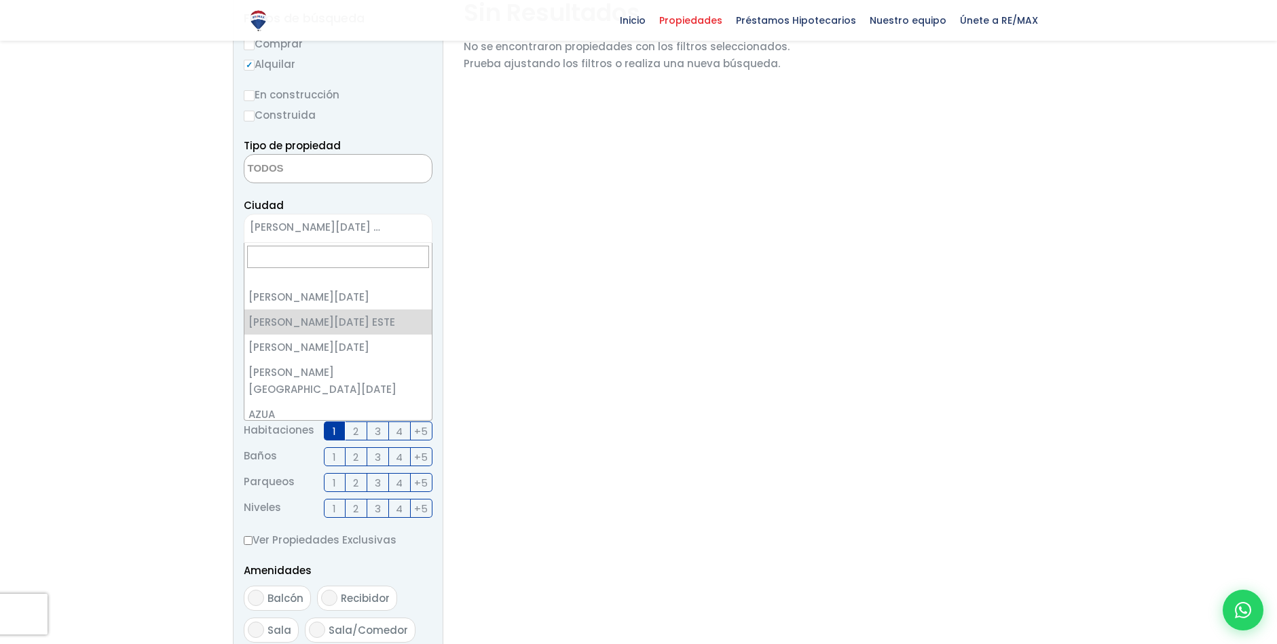
scroll to position [194, 0]
select select "149"
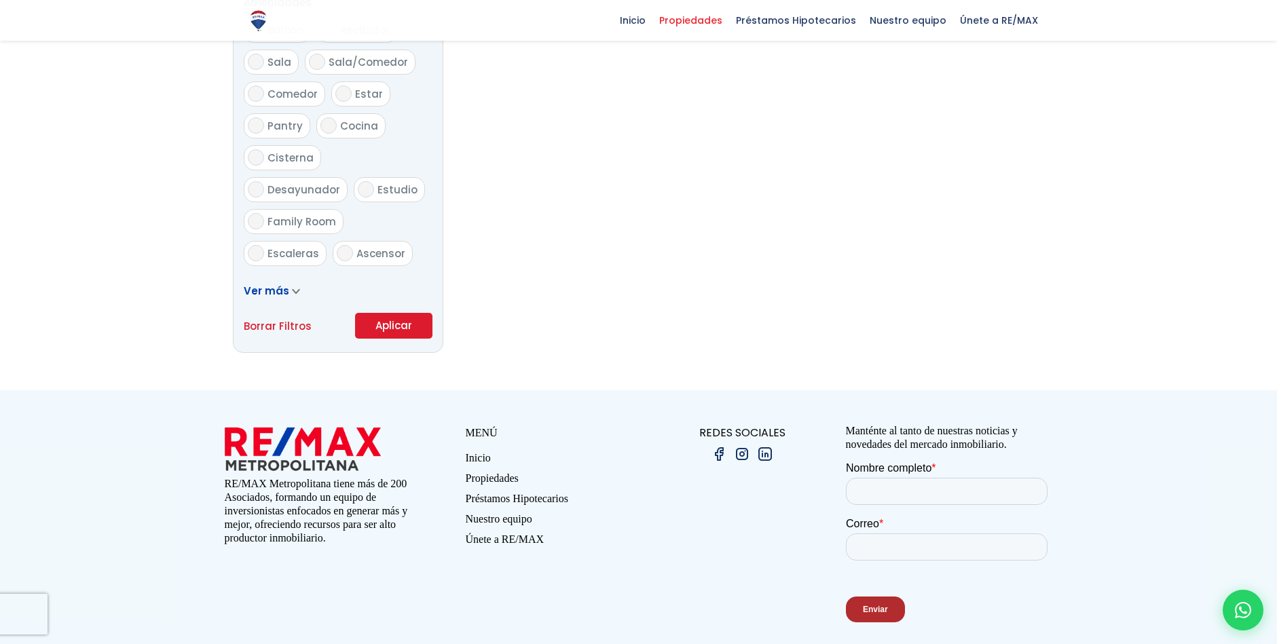
scroll to position [773, 0]
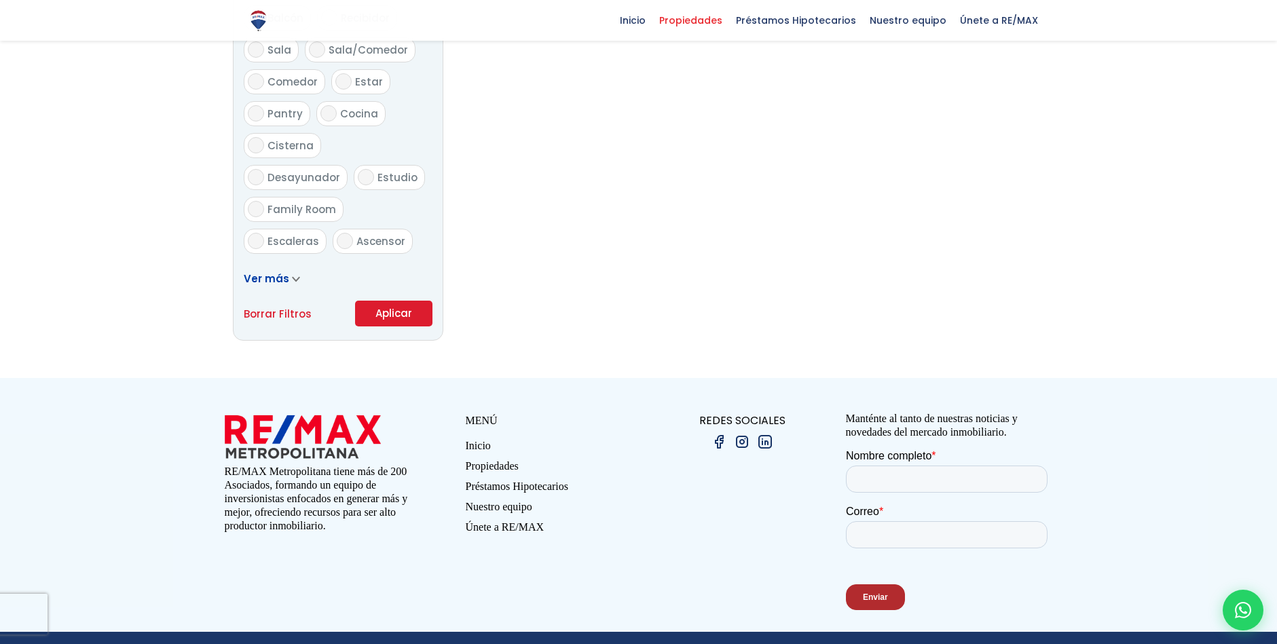
click at [403, 308] on button "Aplicar" at bounding box center [393, 314] width 77 height 26
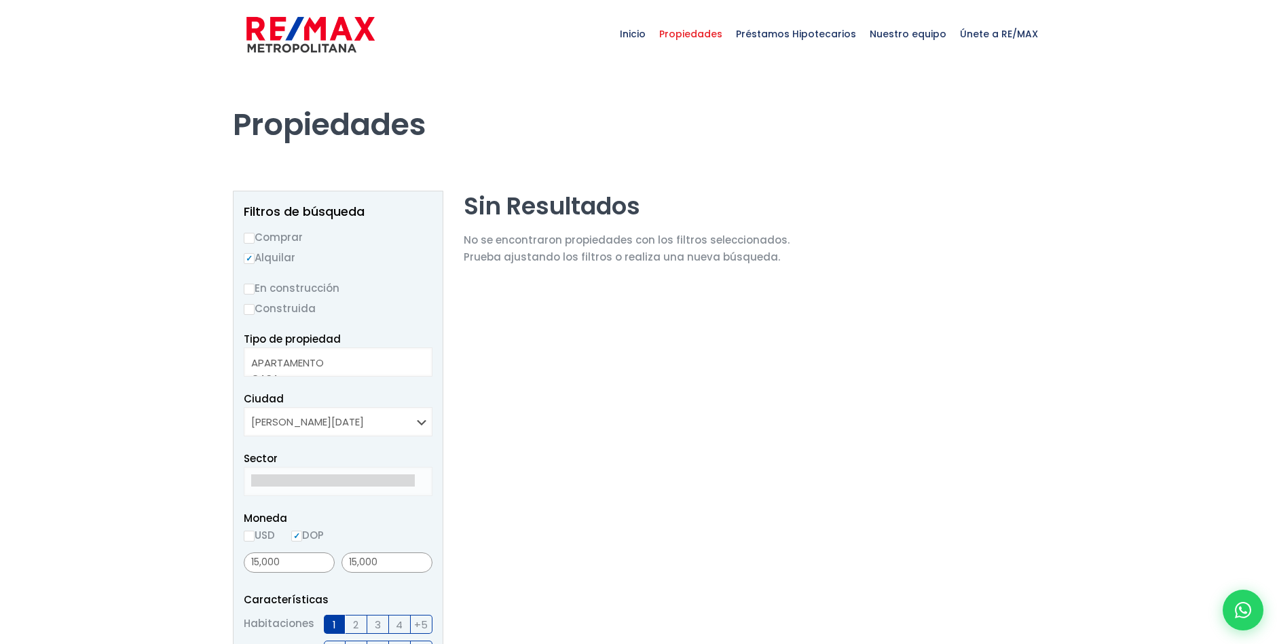
select select
click at [277, 567] on input "15,000" at bounding box center [289, 563] width 91 height 20
type input "1"
type input "0"
type input "45,000"
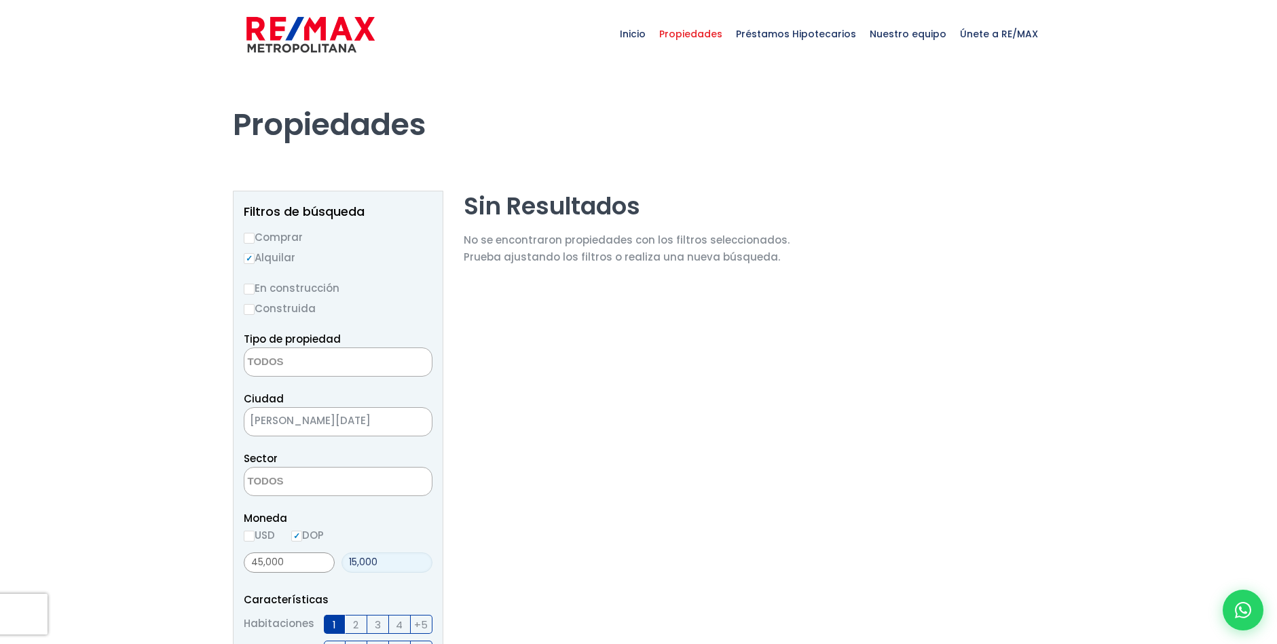
click at [373, 565] on input "15,000" at bounding box center [387, 563] width 91 height 20
type input "1"
type input "45,000"
click at [346, 421] on span "[PERSON_NAME][GEOGRAPHIC_DATA]" at bounding box center [320, 420] width 153 height 19
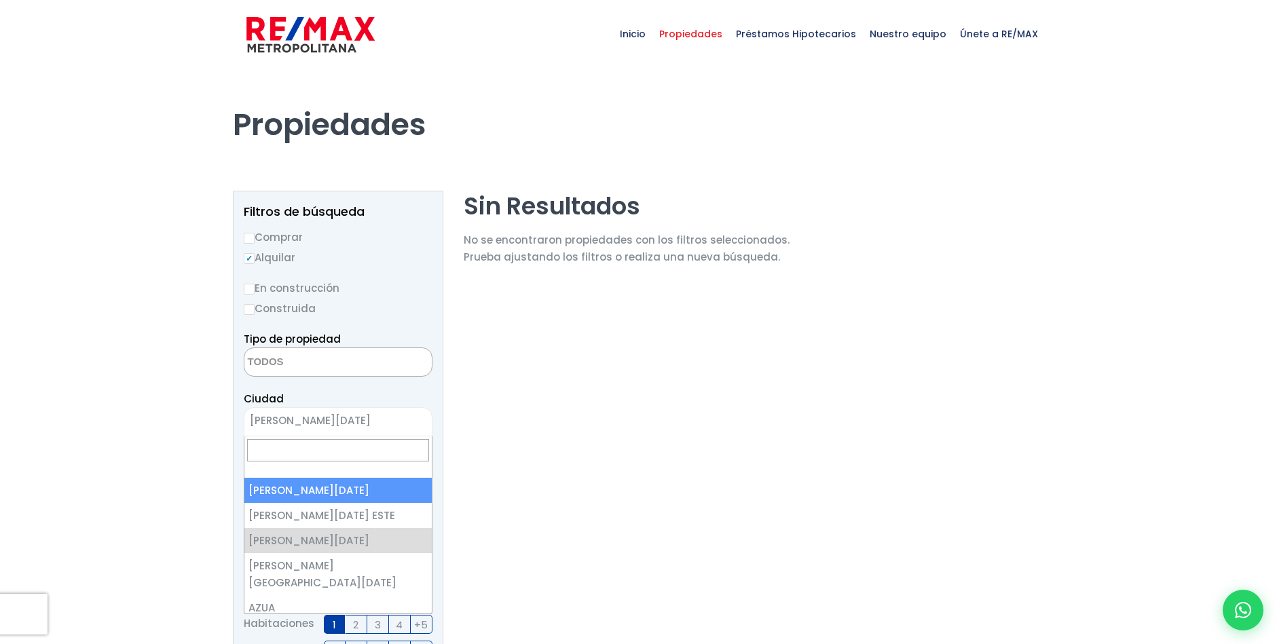
select select "1"
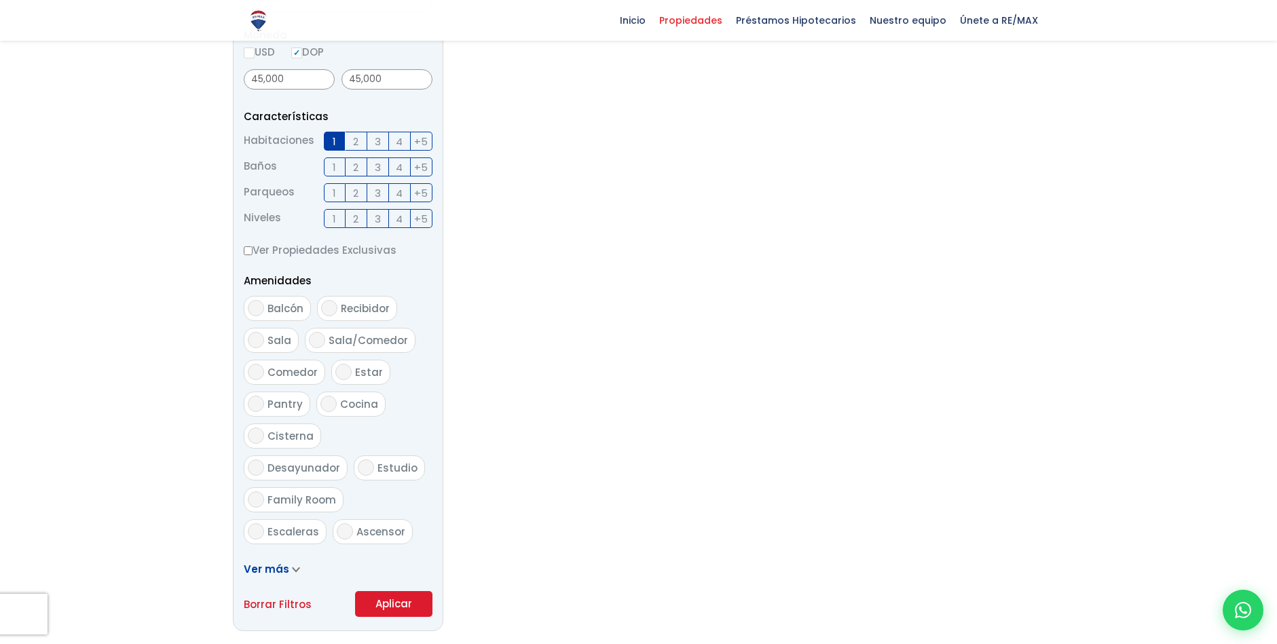
scroll to position [483, 0]
click at [389, 602] on button "Aplicar" at bounding box center [393, 604] width 77 height 26
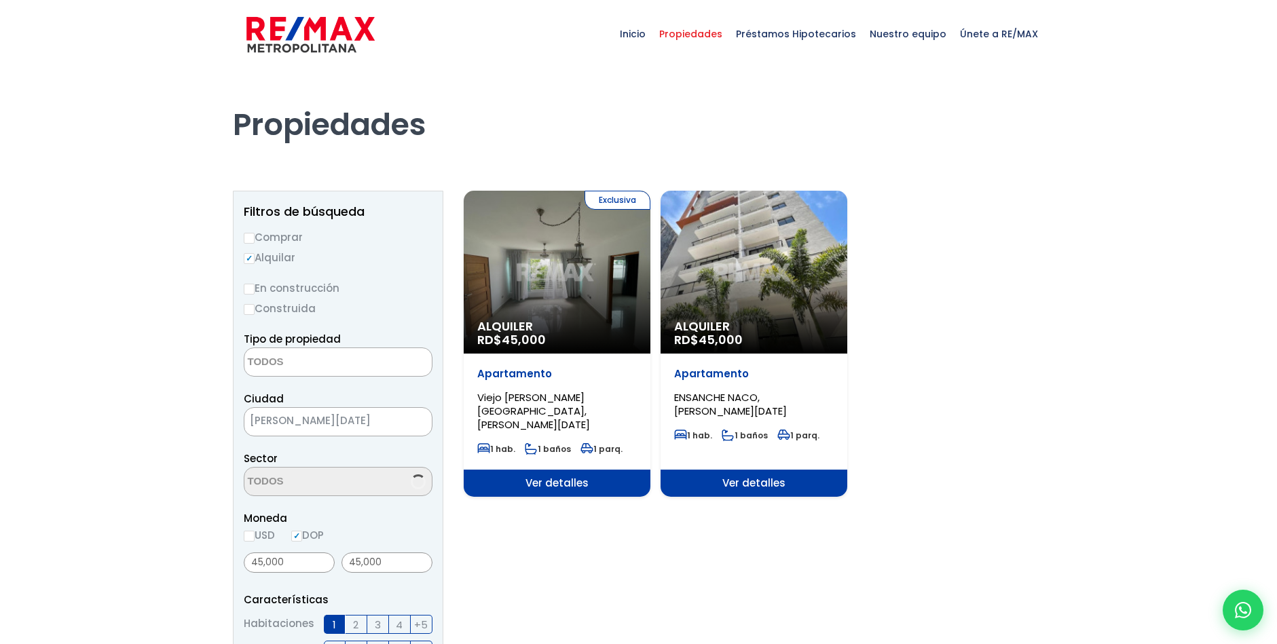
select select
click at [276, 481] on textarea "Search" at bounding box center [310, 482] width 132 height 29
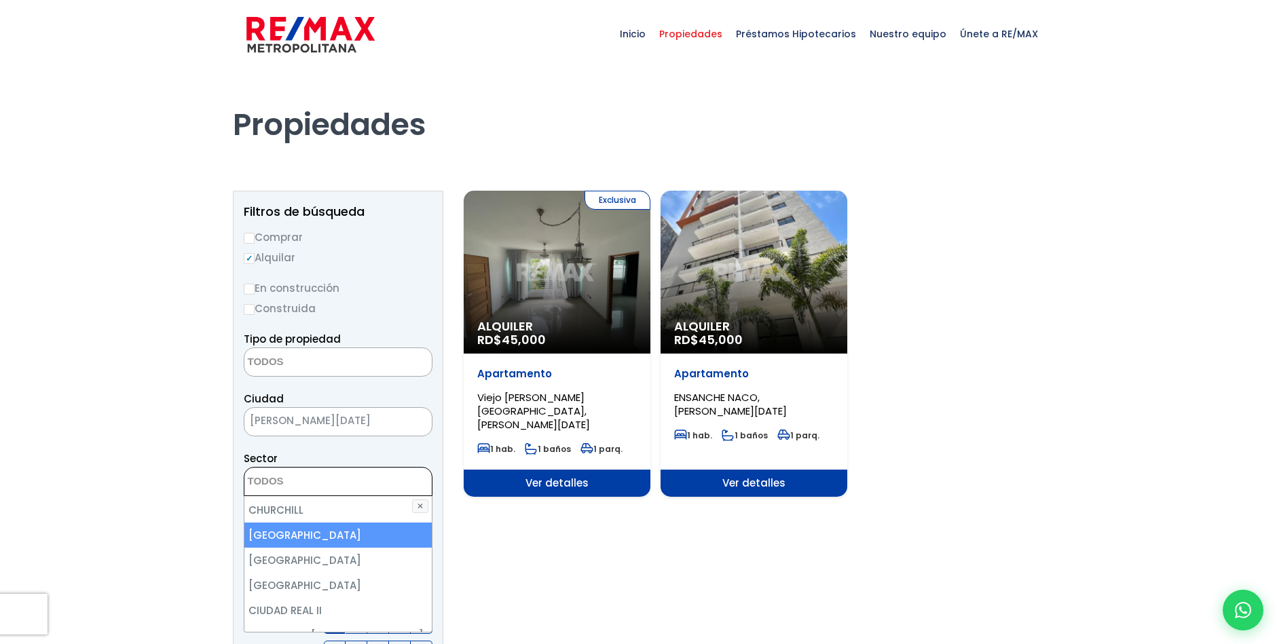
scroll to position [896, 0]
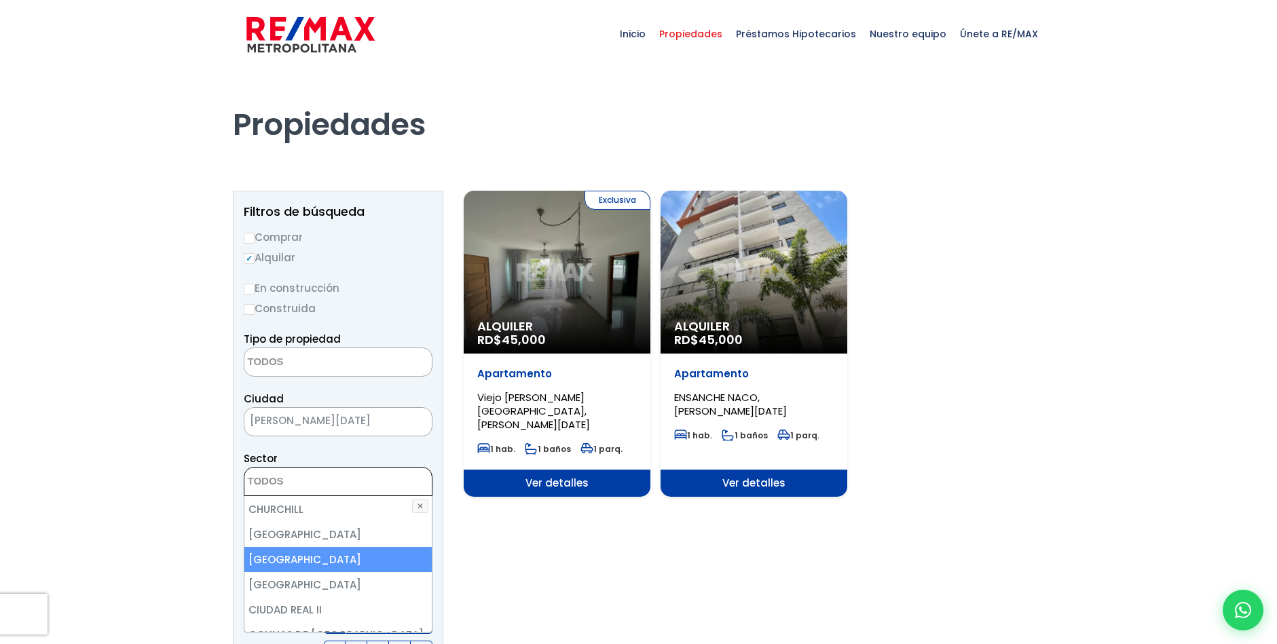
click at [292, 547] on li "[GEOGRAPHIC_DATA]" at bounding box center [337, 559] width 187 height 25
select select "211"
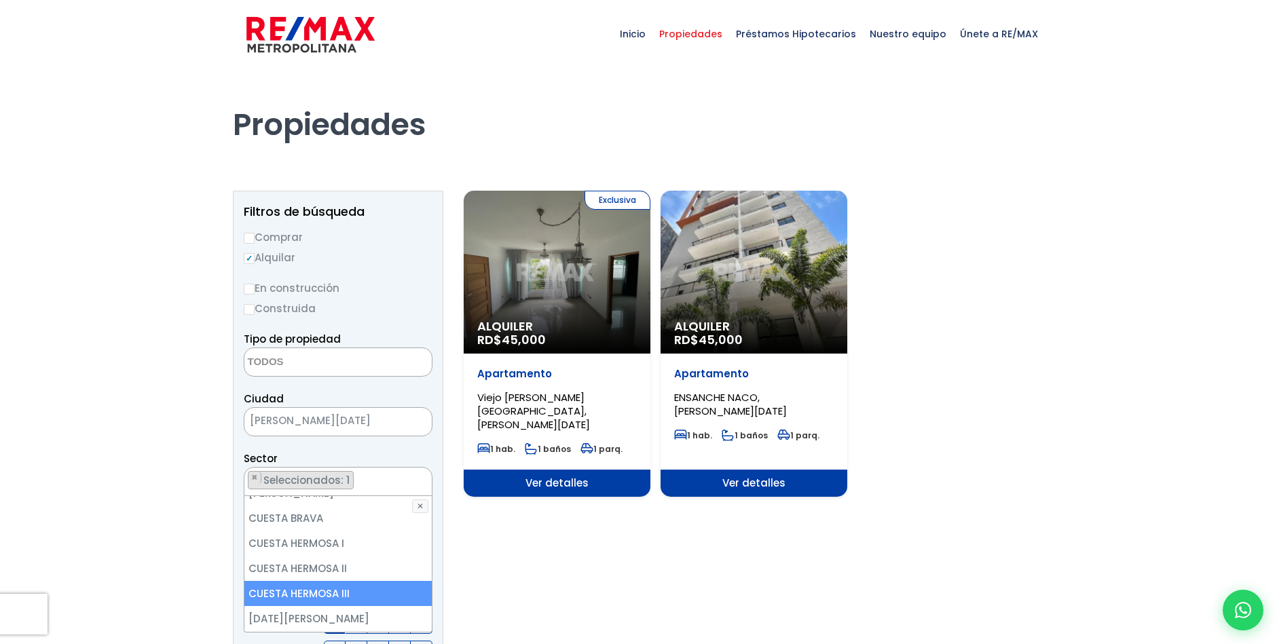
scroll to position [1202, 0]
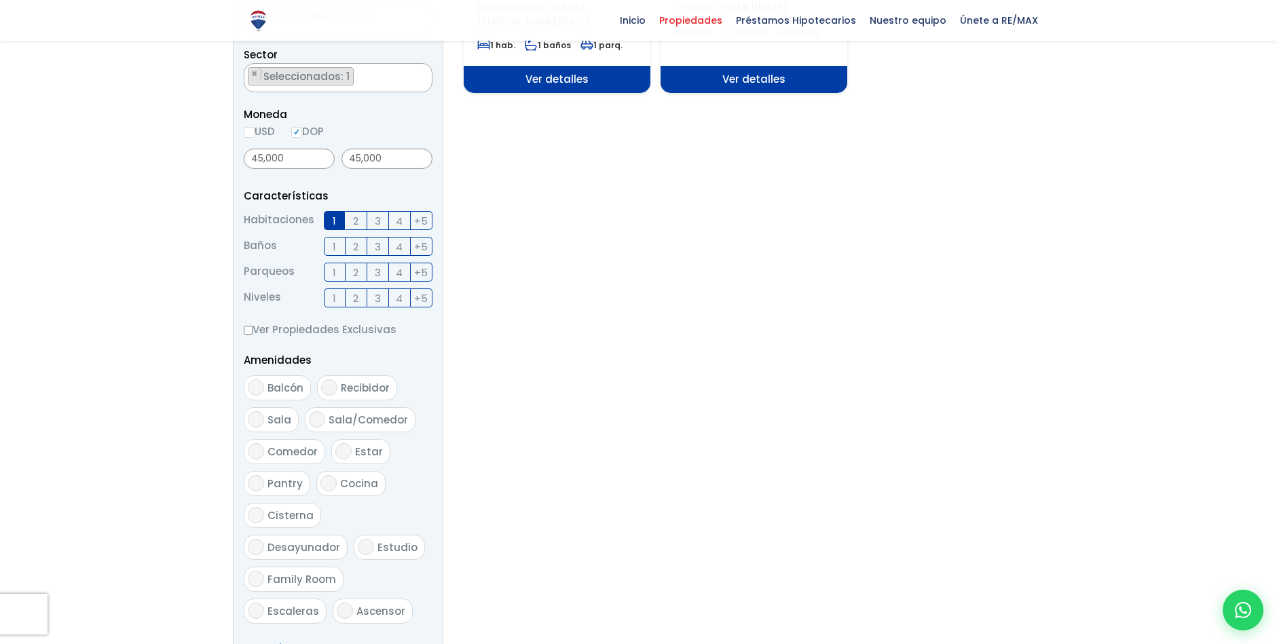
click at [411, 274] on form "Comprar Alquilar En construcción Construida Tipo de propiedad APARTAMENTO CASA …" at bounding box center [338, 261] width 189 height 872
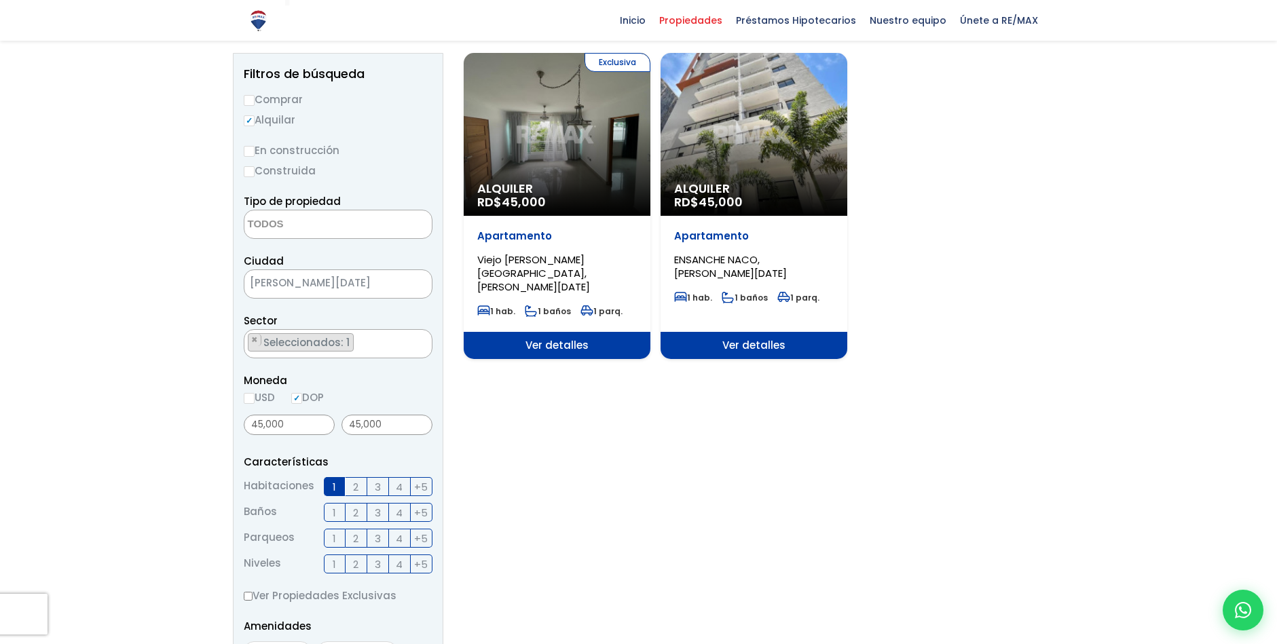
scroll to position [117, 0]
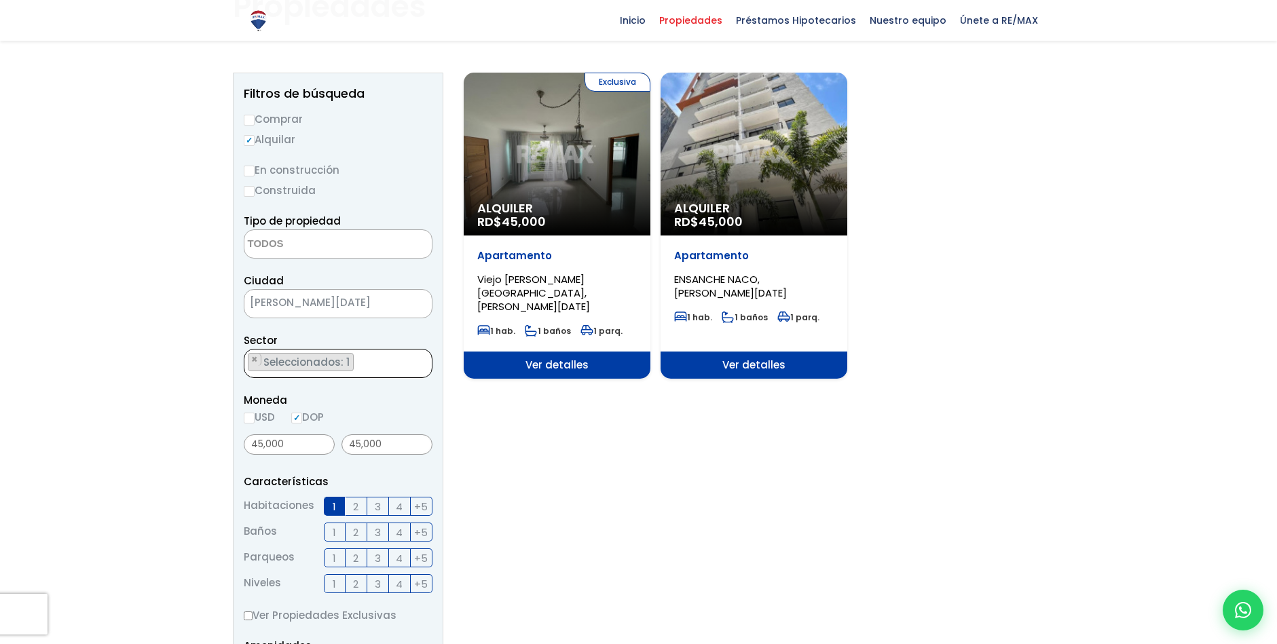
click at [348, 369] on li "× Seleccionados: 1" at bounding box center [301, 362] width 106 height 18
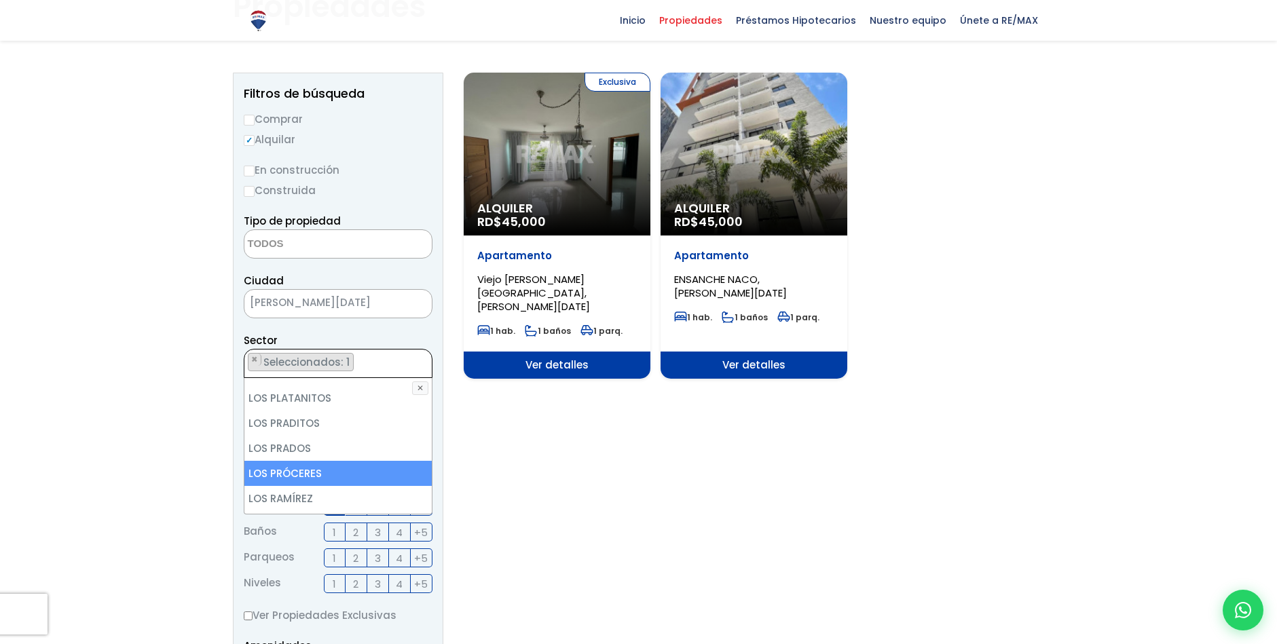
scroll to position [4105, 0]
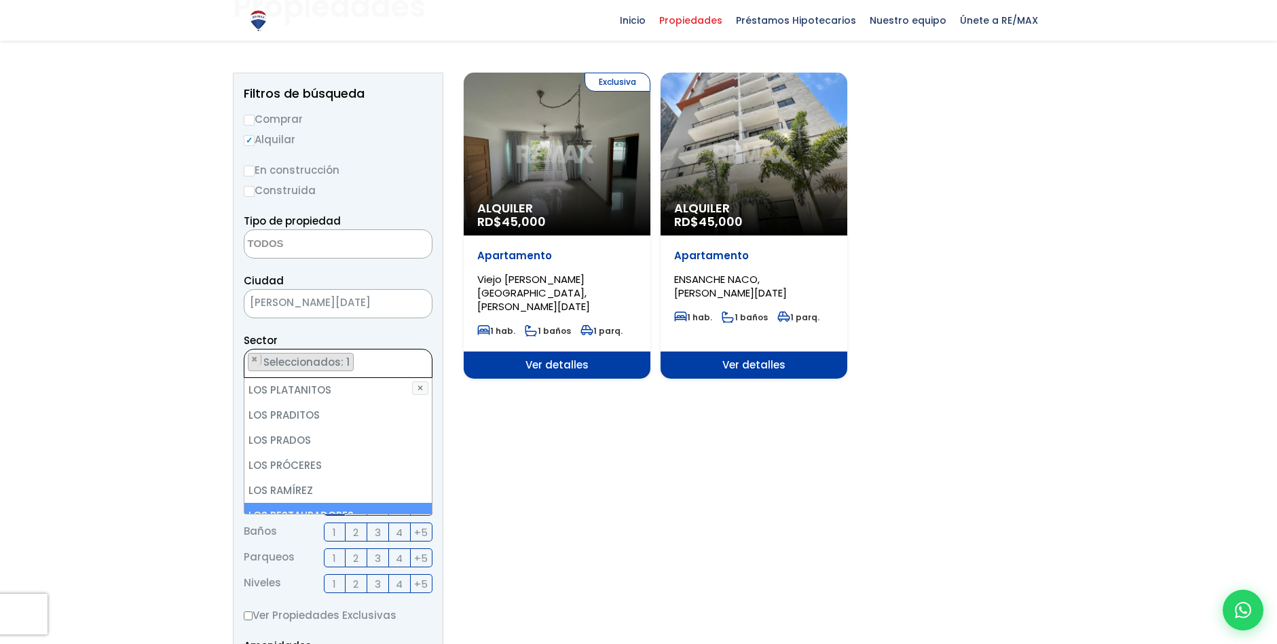
click at [329, 503] on li "LOS RESTAURADORES" at bounding box center [337, 515] width 187 height 25
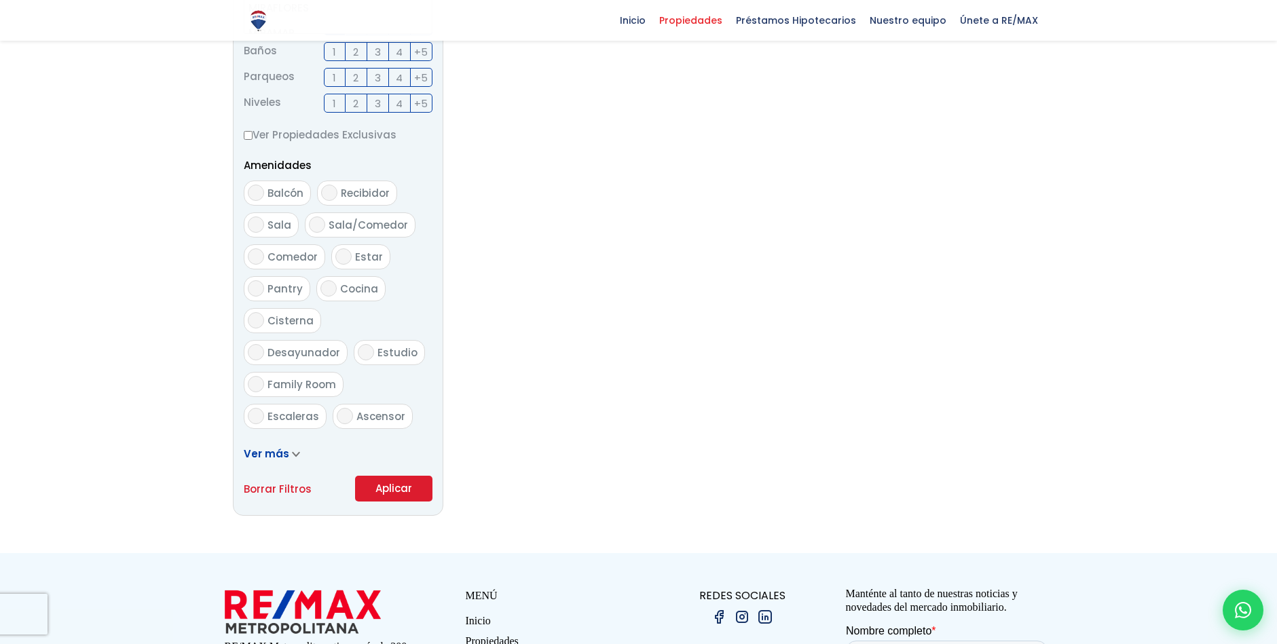
scroll to position [601, 0]
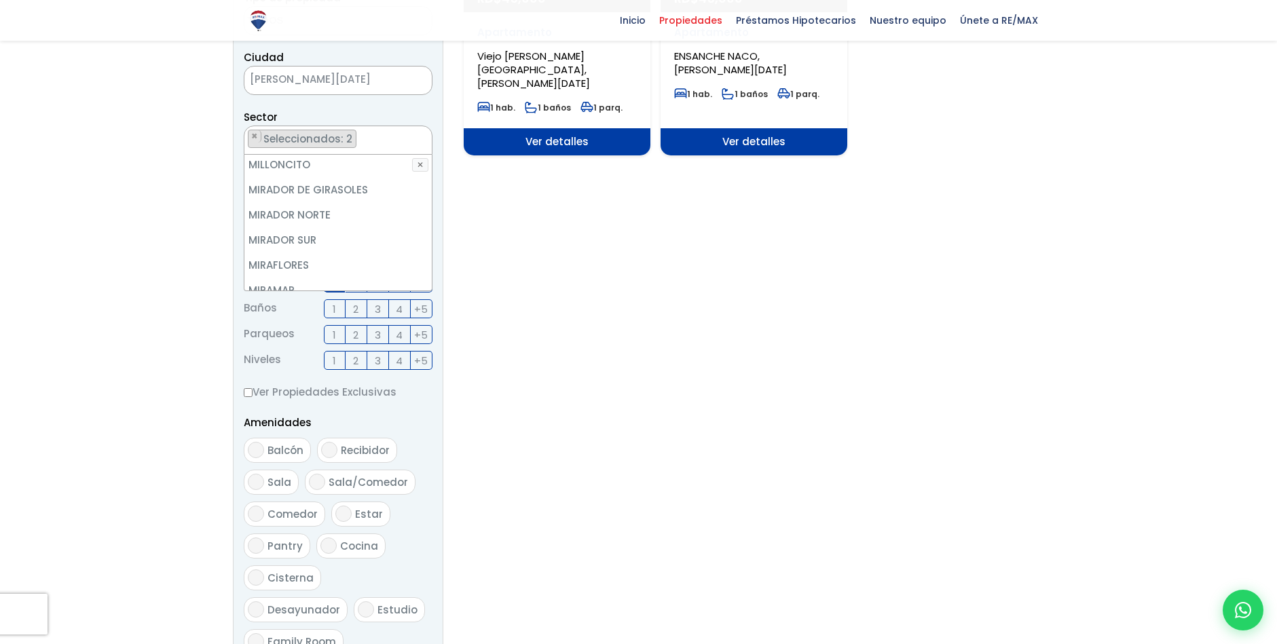
click at [400, 481] on form "Comprar Alquilar En construcción Construida Tipo de propiedad APARTAMENTO CASA …" at bounding box center [338, 323] width 189 height 872
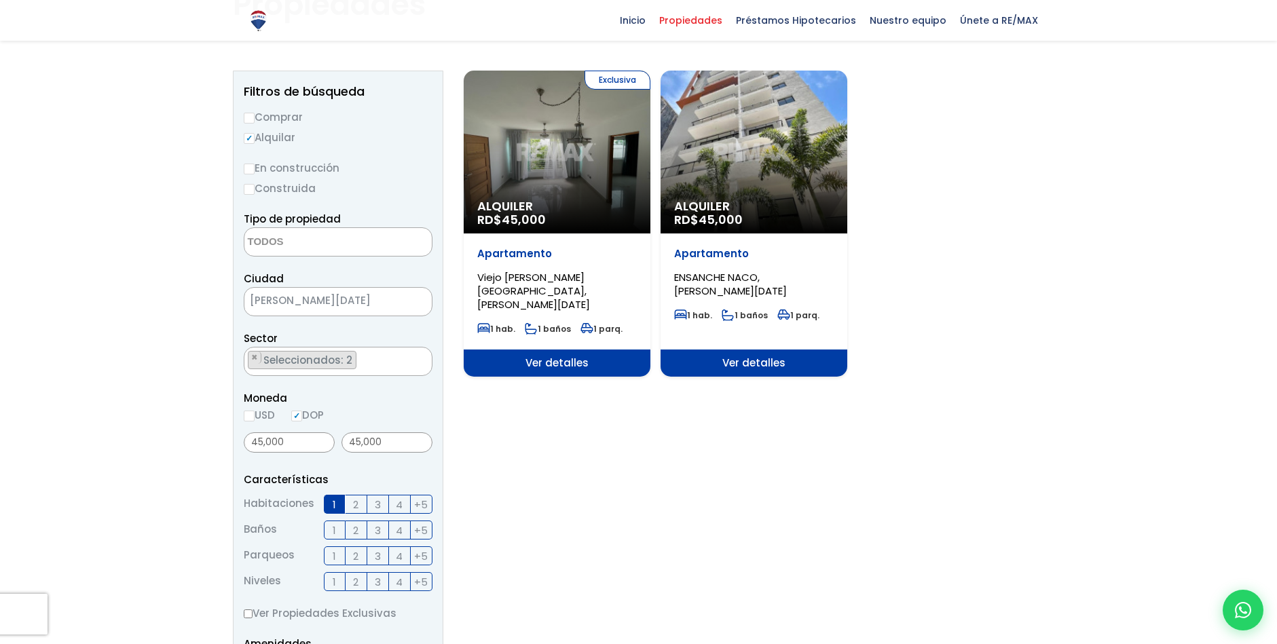
scroll to position [117, 0]
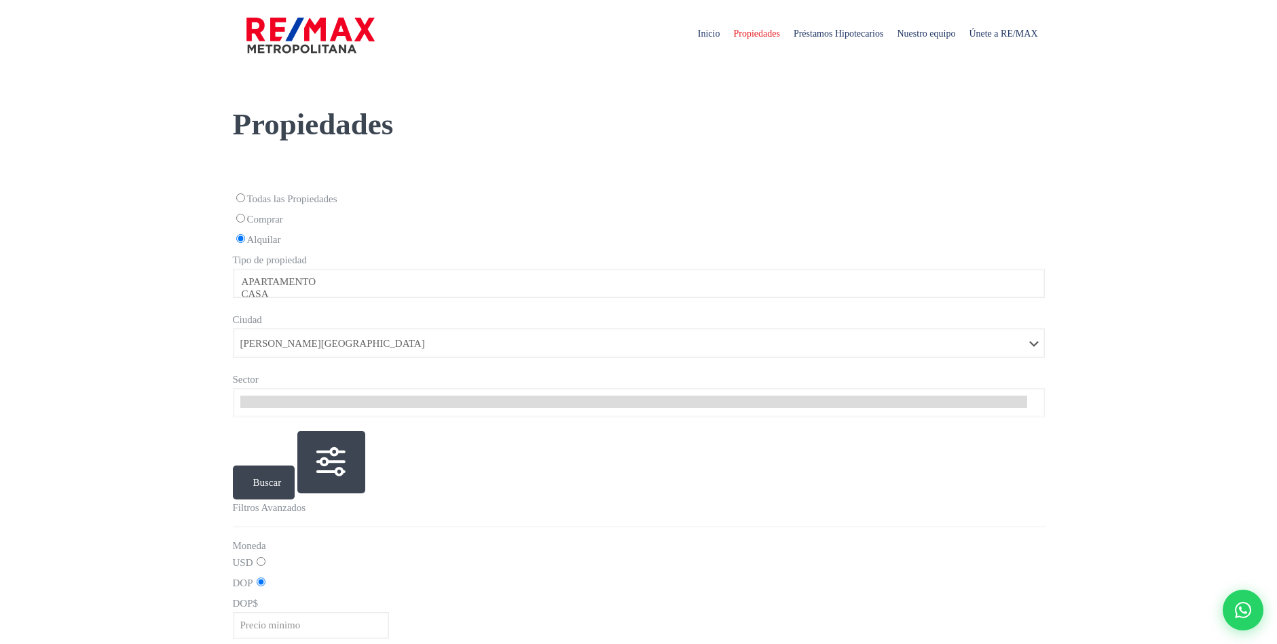
select select
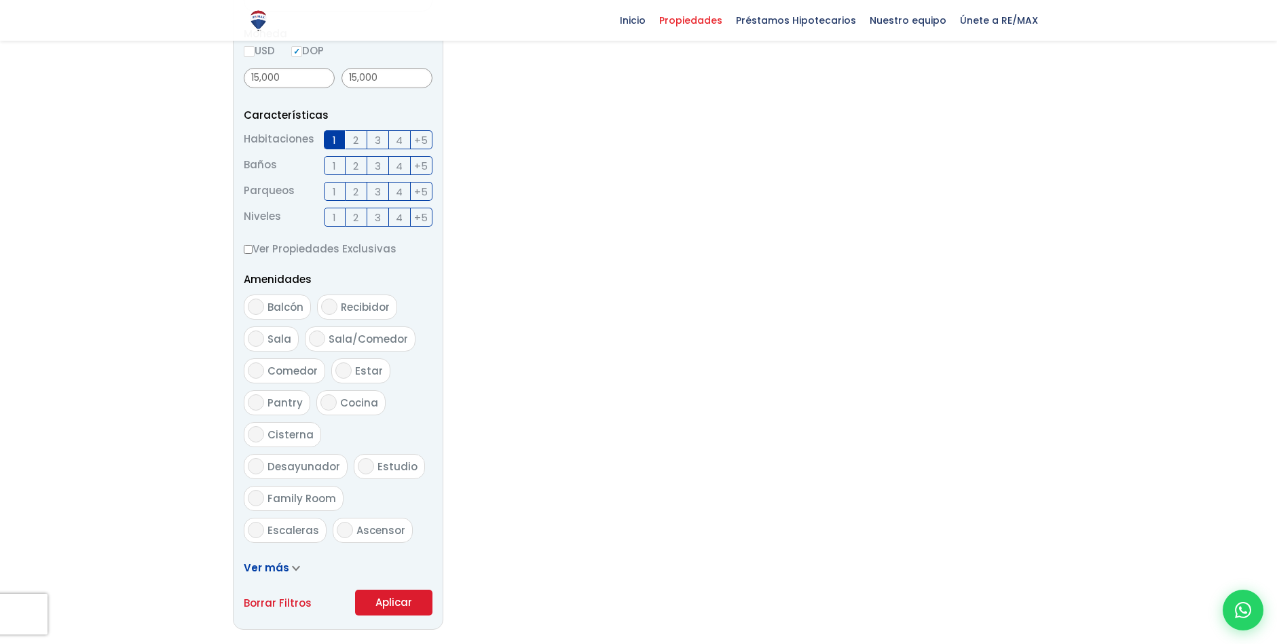
scroll to position [483, 0]
